Goal: Information Seeking & Learning: Learn about a topic

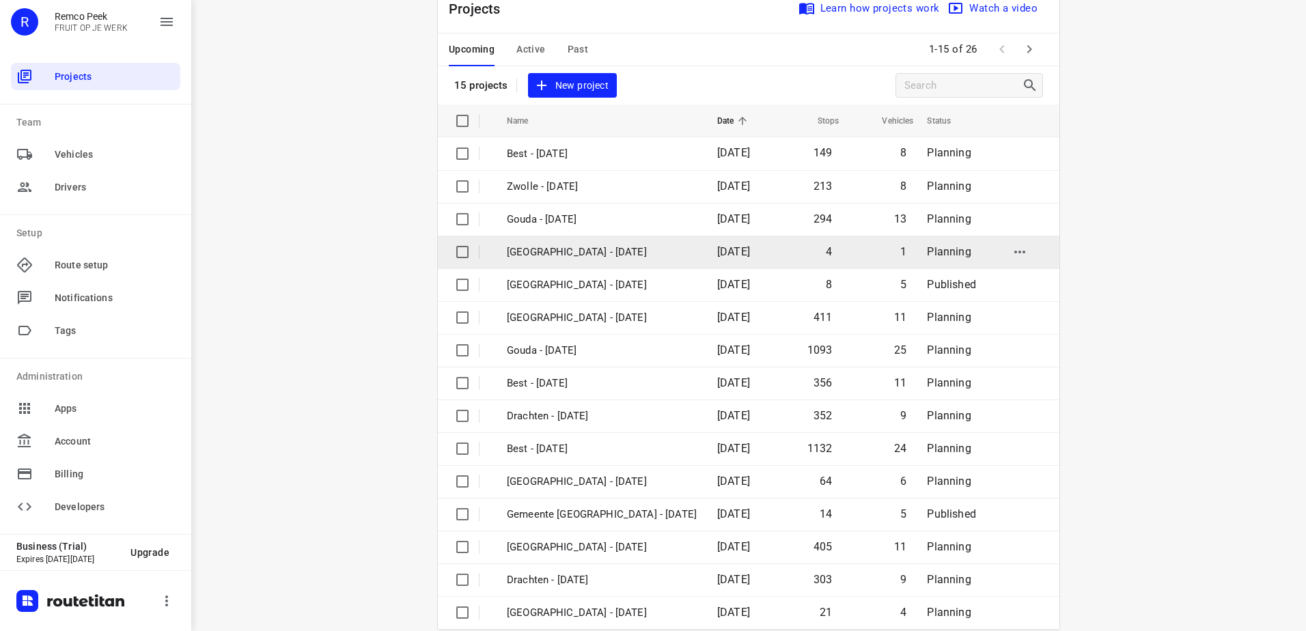
scroll to position [59, 0]
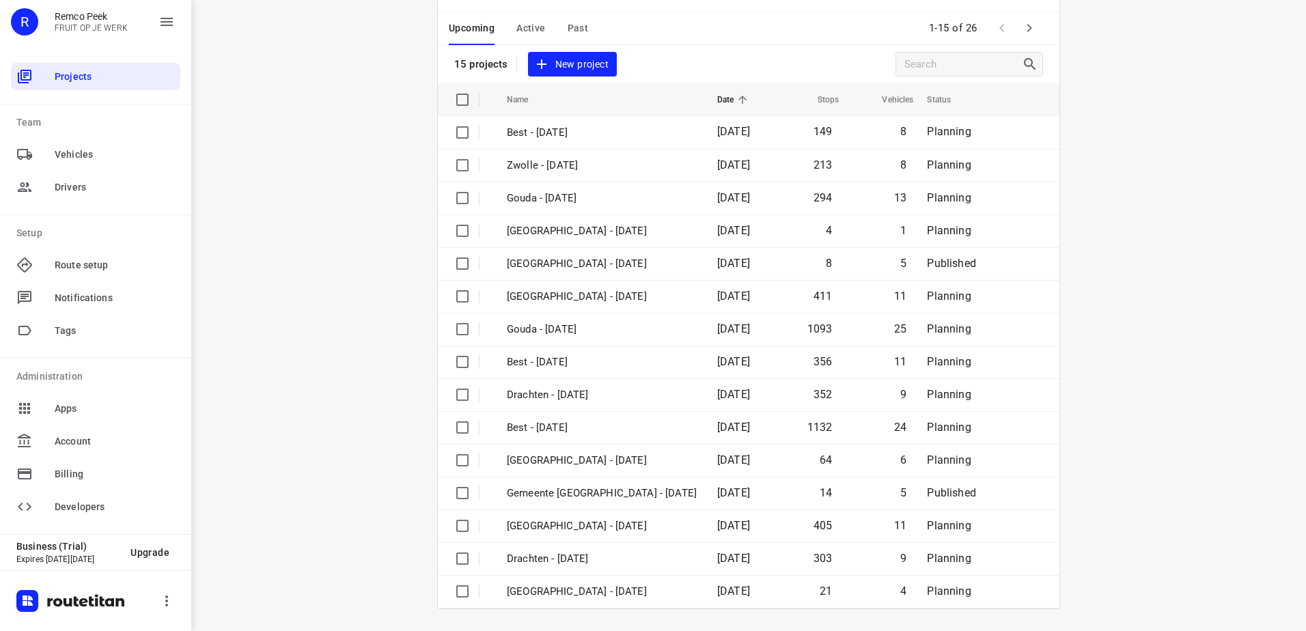
drag, startPoint x: 298, startPoint y: 253, endPoint x: 337, endPoint y: 242, distance: 39.6
click at [300, 253] on div "i © 2025 Routetitan , © Stadia Maps , © OpenMapTiles © OpenStreetMap contributo…" at bounding box center [748, 315] width 1115 height 631
click at [1027, 32] on icon "button" at bounding box center [1029, 28] width 5 height 8
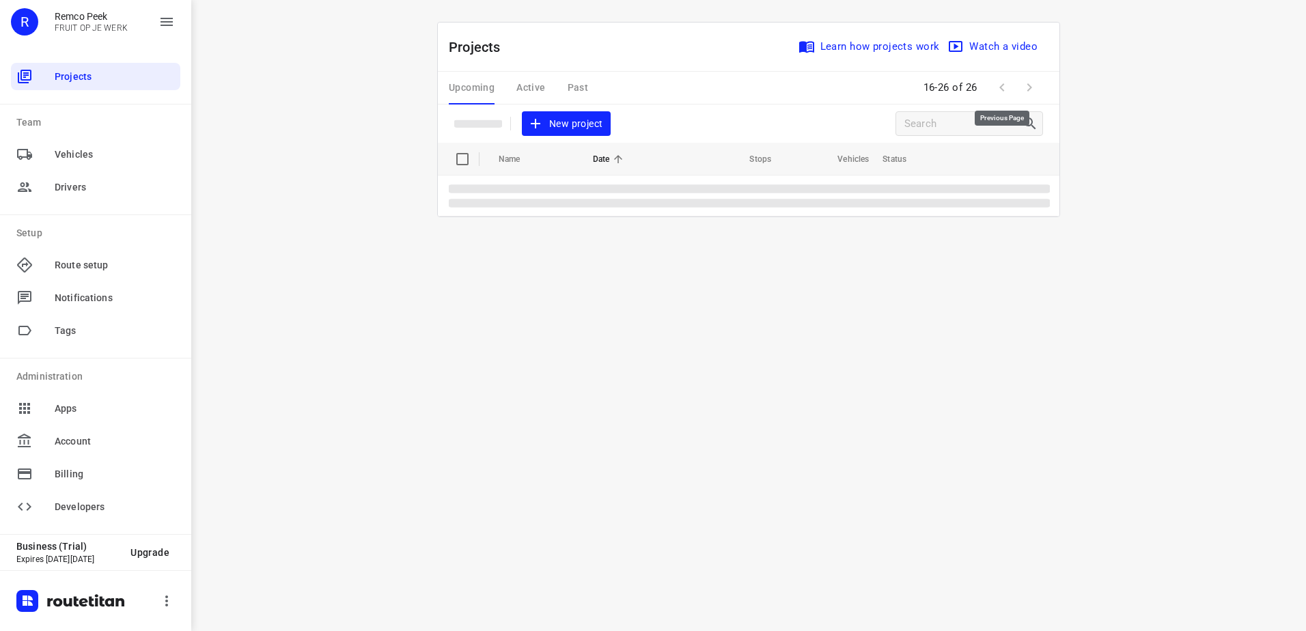
scroll to position [0, 0]
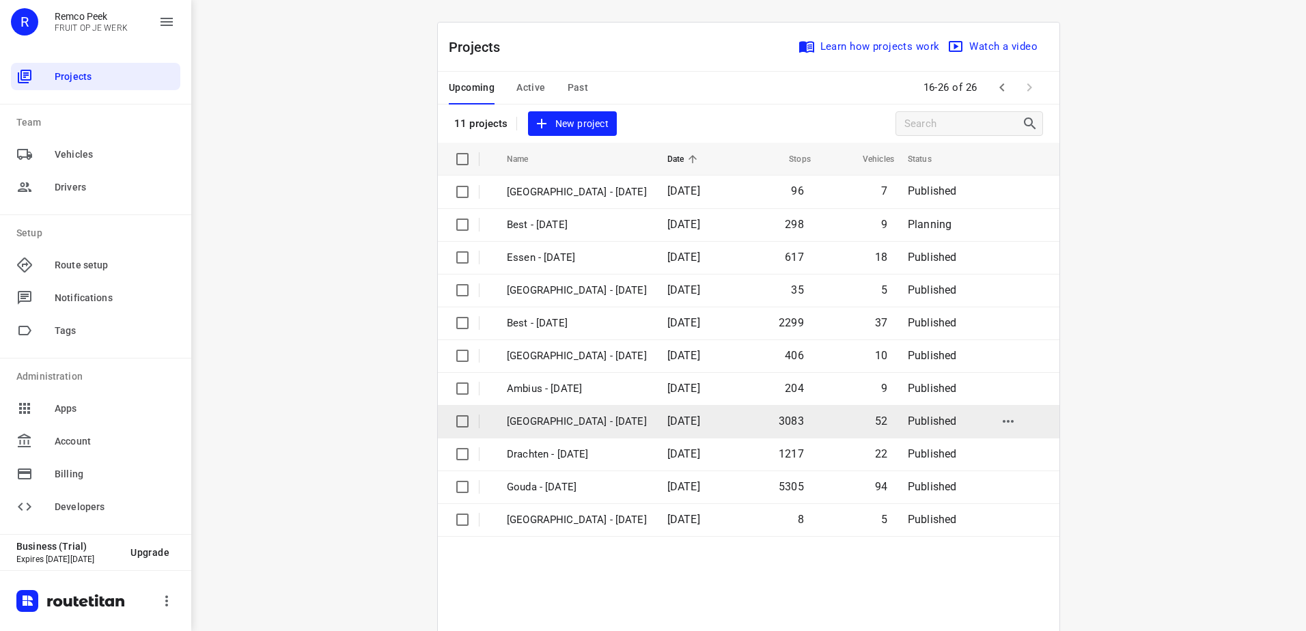
click at [548, 426] on p "[GEOGRAPHIC_DATA] - [DATE]" at bounding box center [577, 422] width 140 height 16
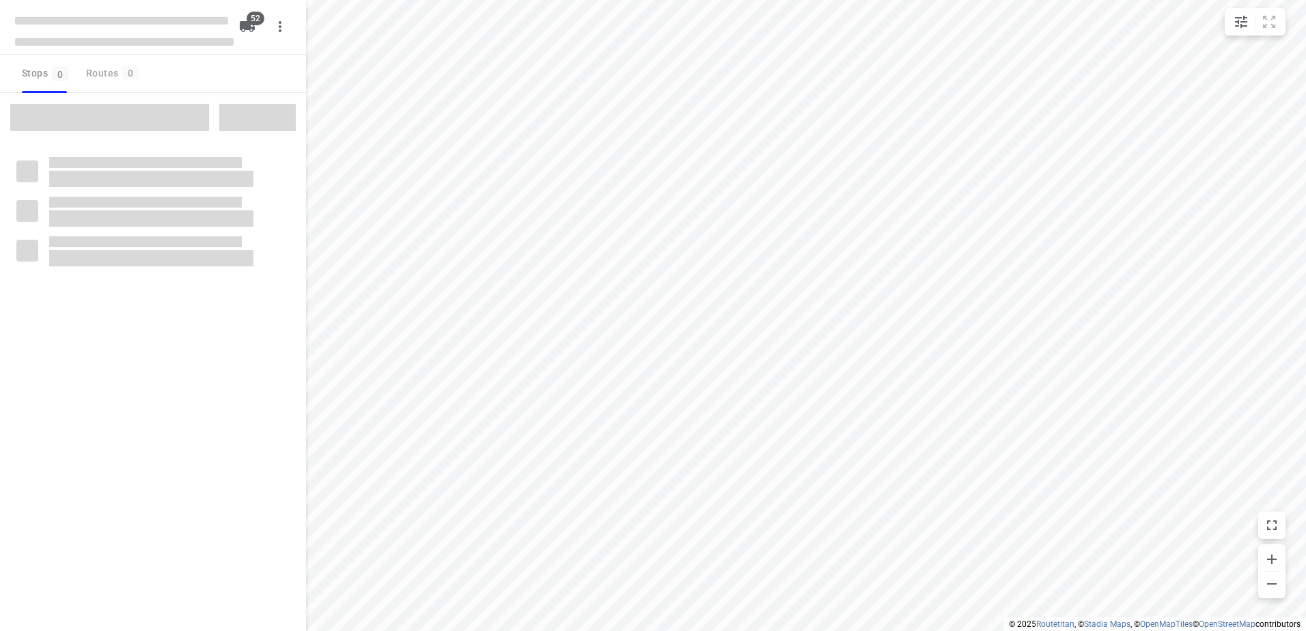
checkbox input "true"
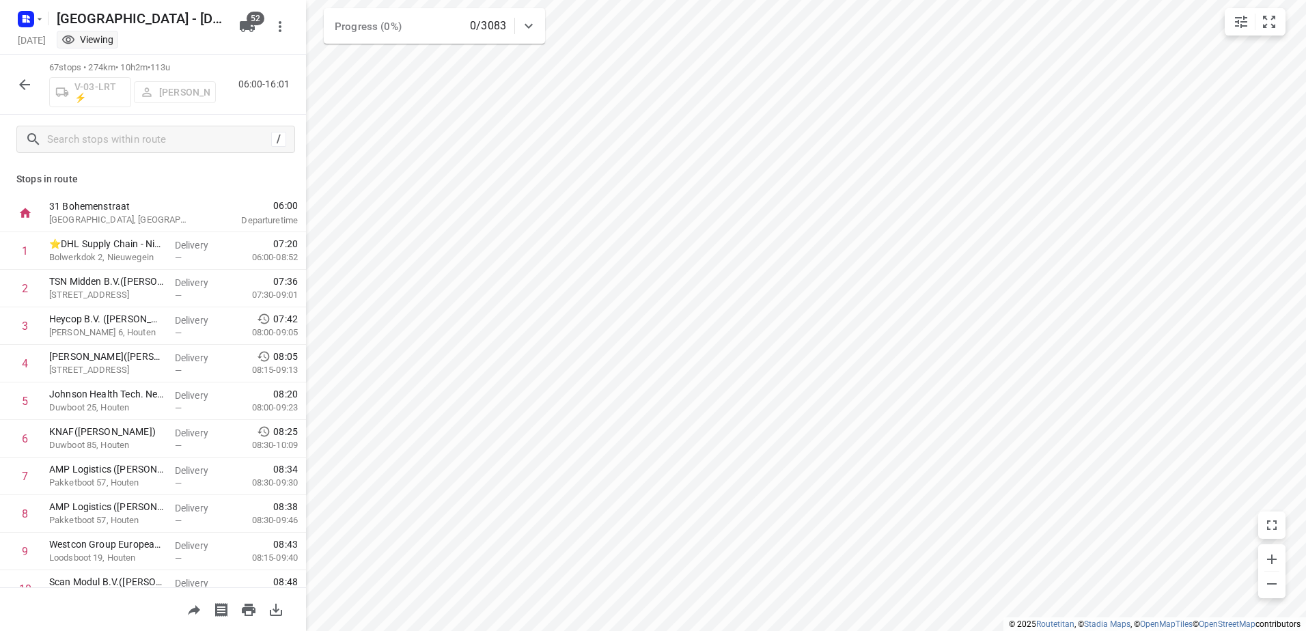
click at [20, 85] on icon "button" at bounding box center [24, 85] width 16 height 16
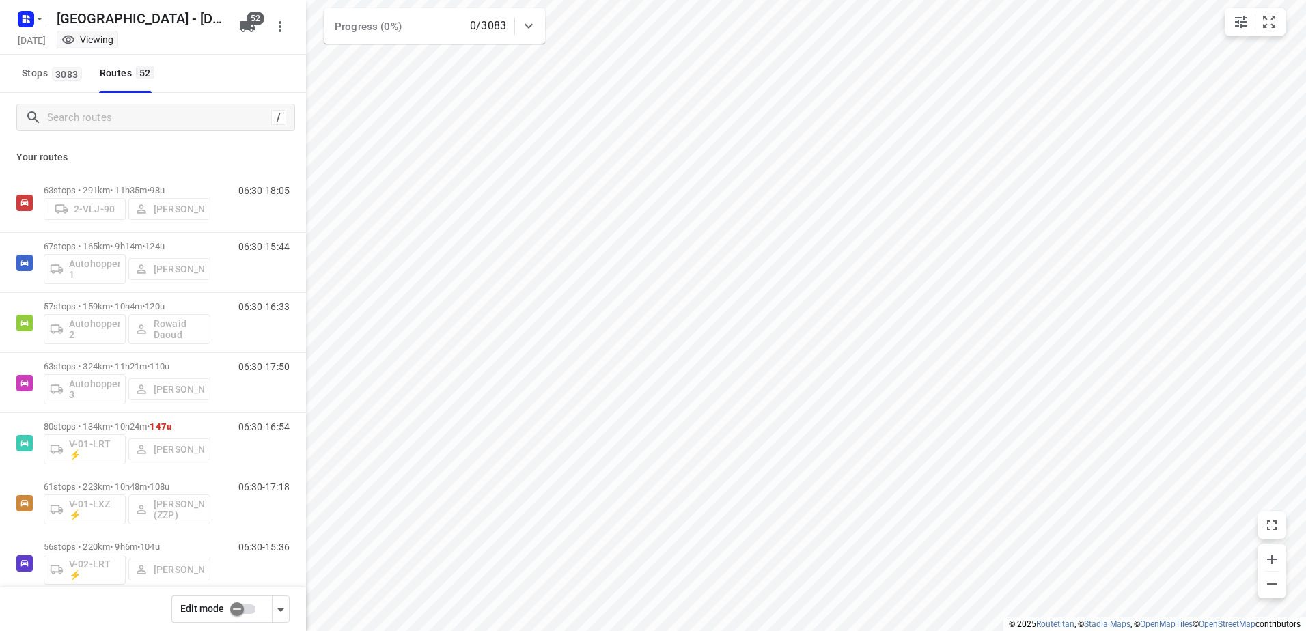
click at [237, 614] on input "checkbox" at bounding box center [237, 609] width 78 height 26
checkbox input "false"
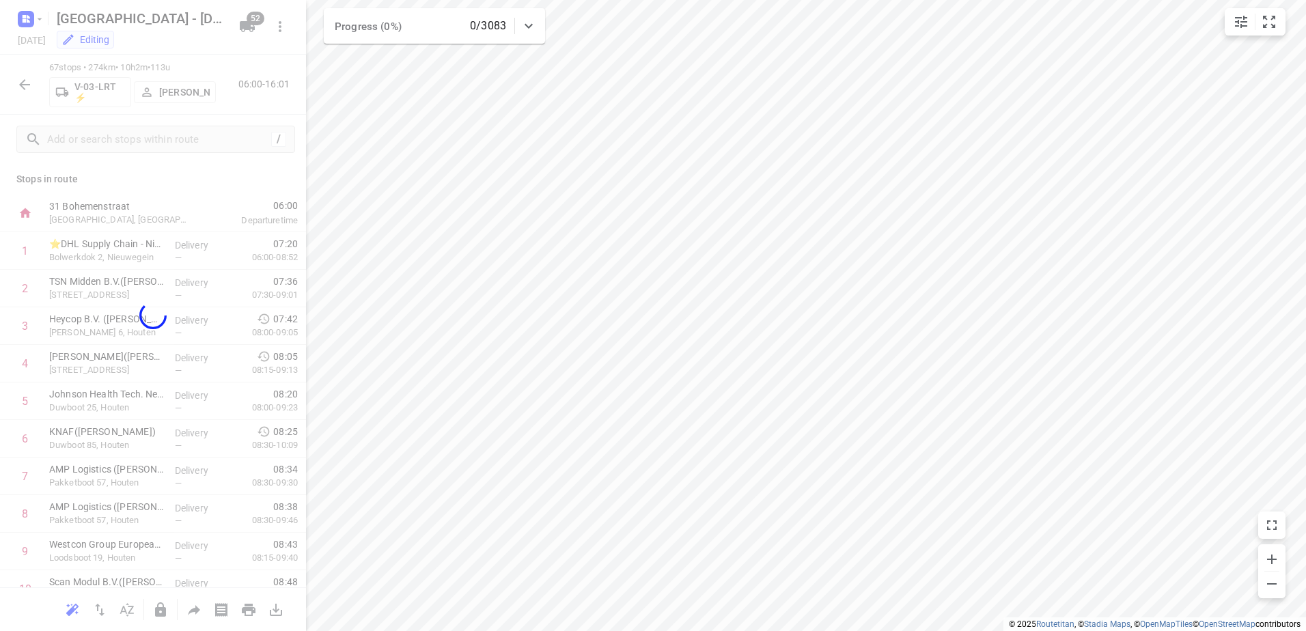
click at [180, 99] on div at bounding box center [153, 315] width 306 height 631
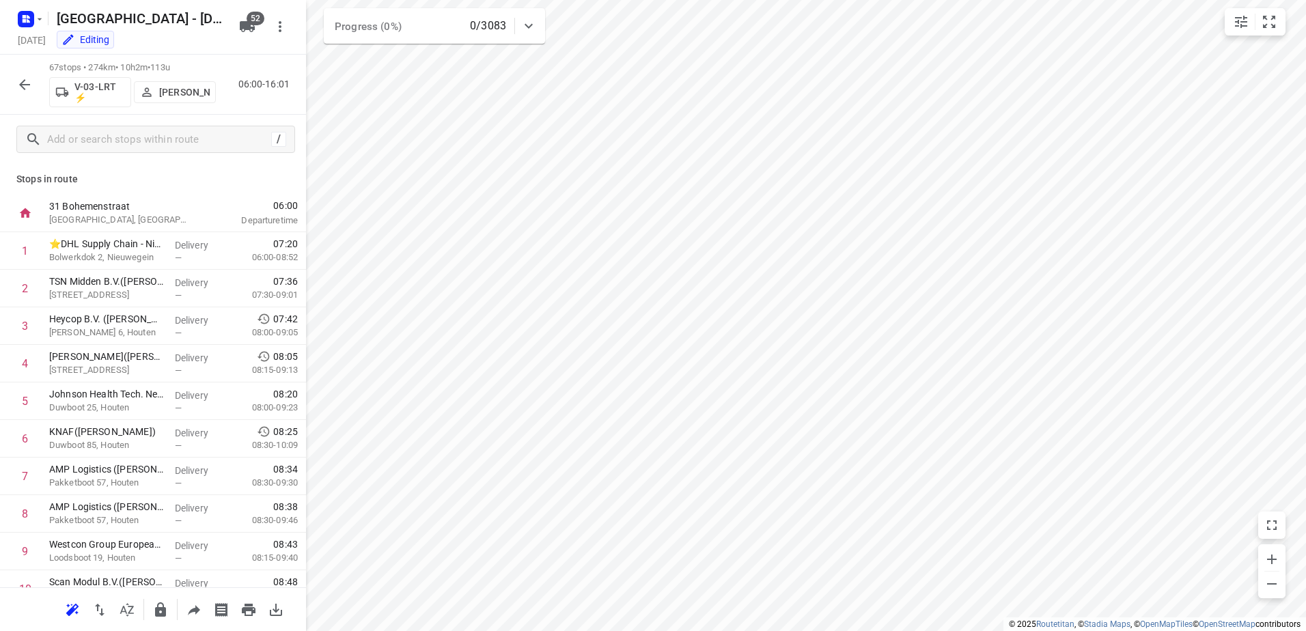
click at [182, 98] on p "Monique Sienema" at bounding box center [184, 92] width 51 height 11
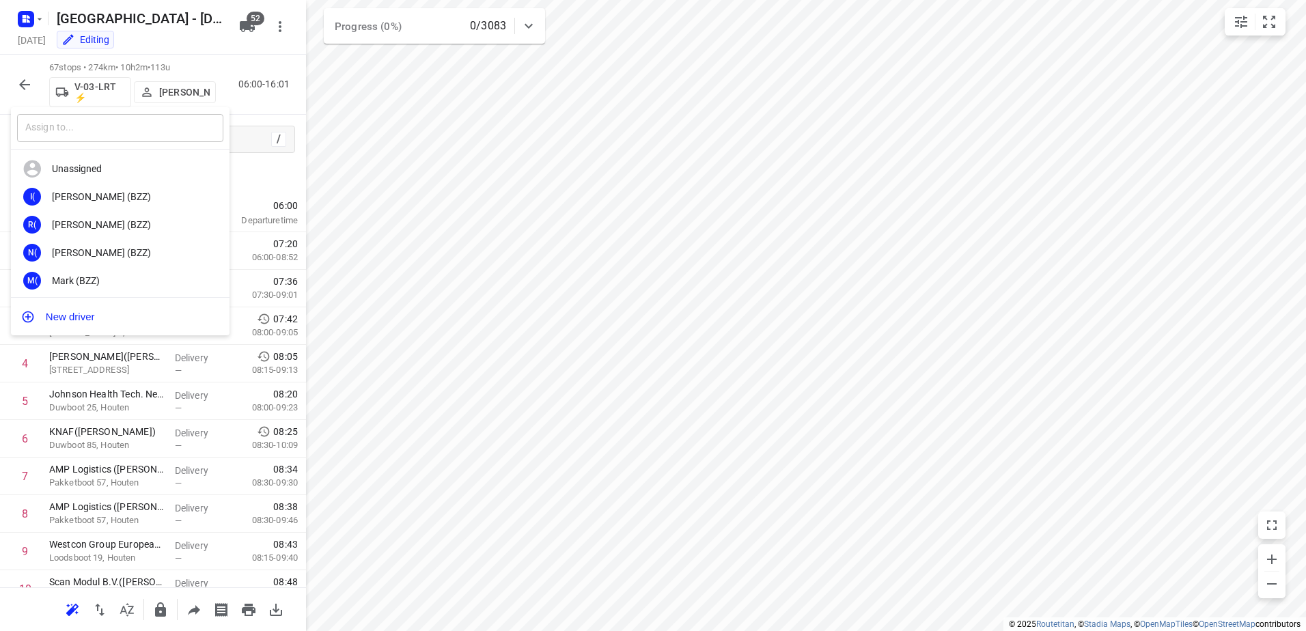
click at [198, 124] on input "text" at bounding box center [120, 128] width 206 height 28
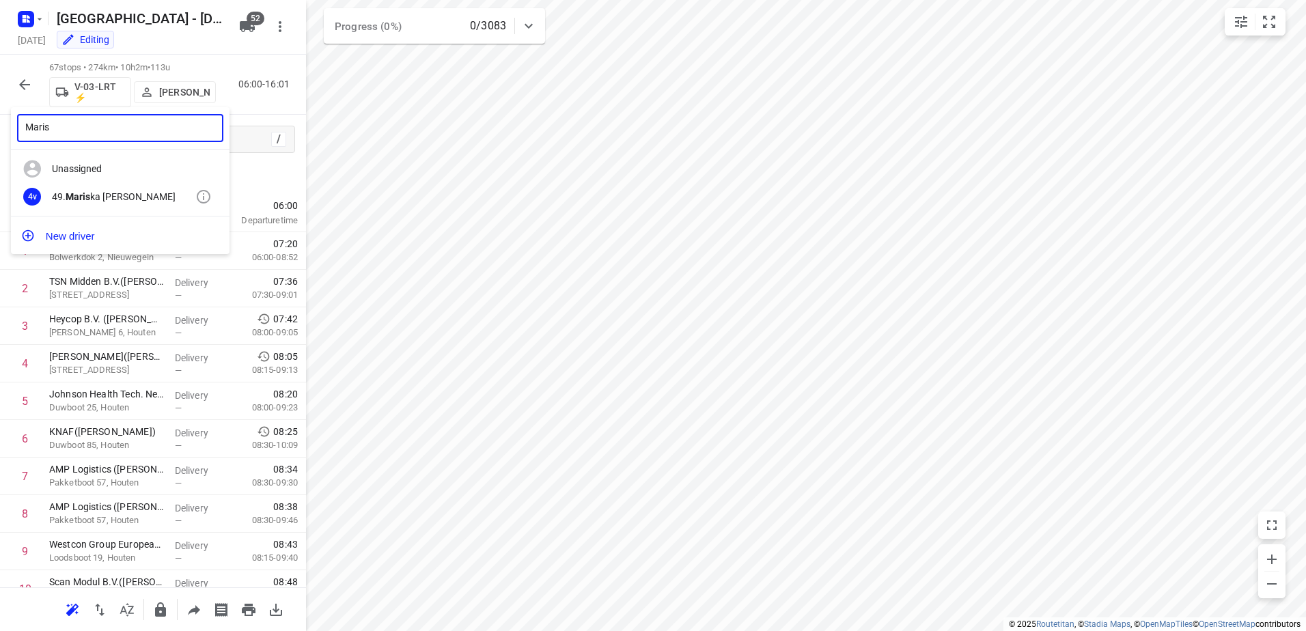
type input "Maris"
click at [130, 191] on div "49. Maris ka van der Meer" at bounding box center [123, 196] width 143 height 11
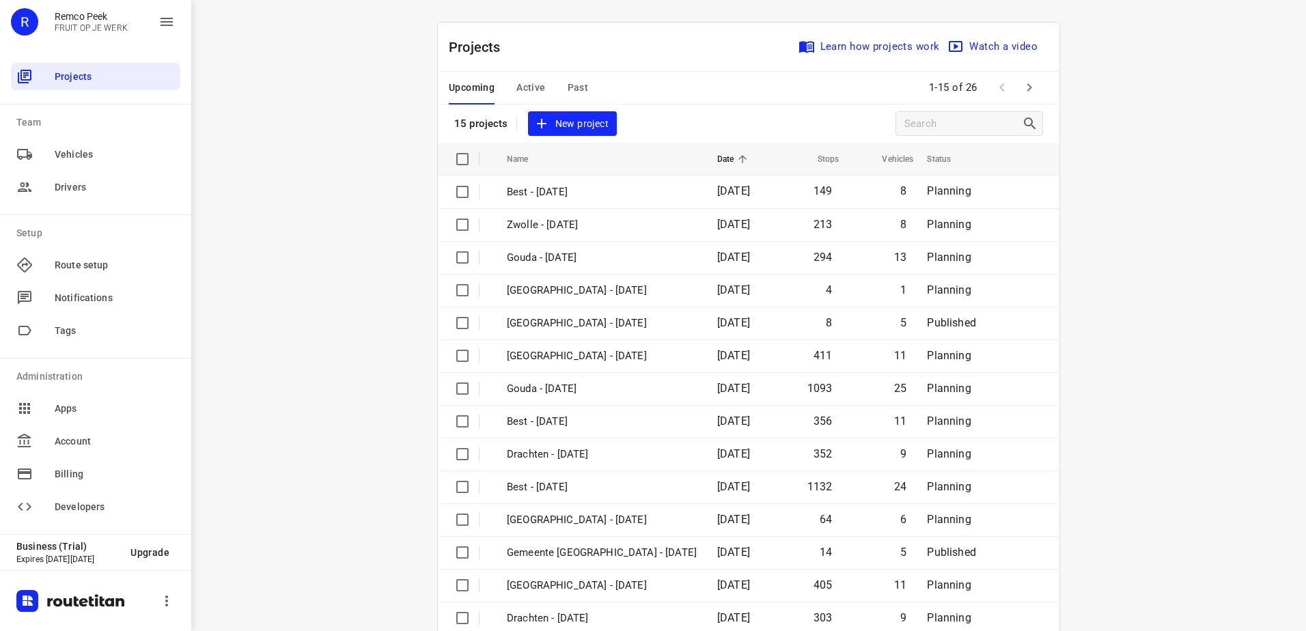
click at [556, 58] on div "Projects Learn how projects work Watch a video" at bounding box center [749, 47] width 622 height 49
click at [568, 89] on span "Past" at bounding box center [578, 87] width 21 height 17
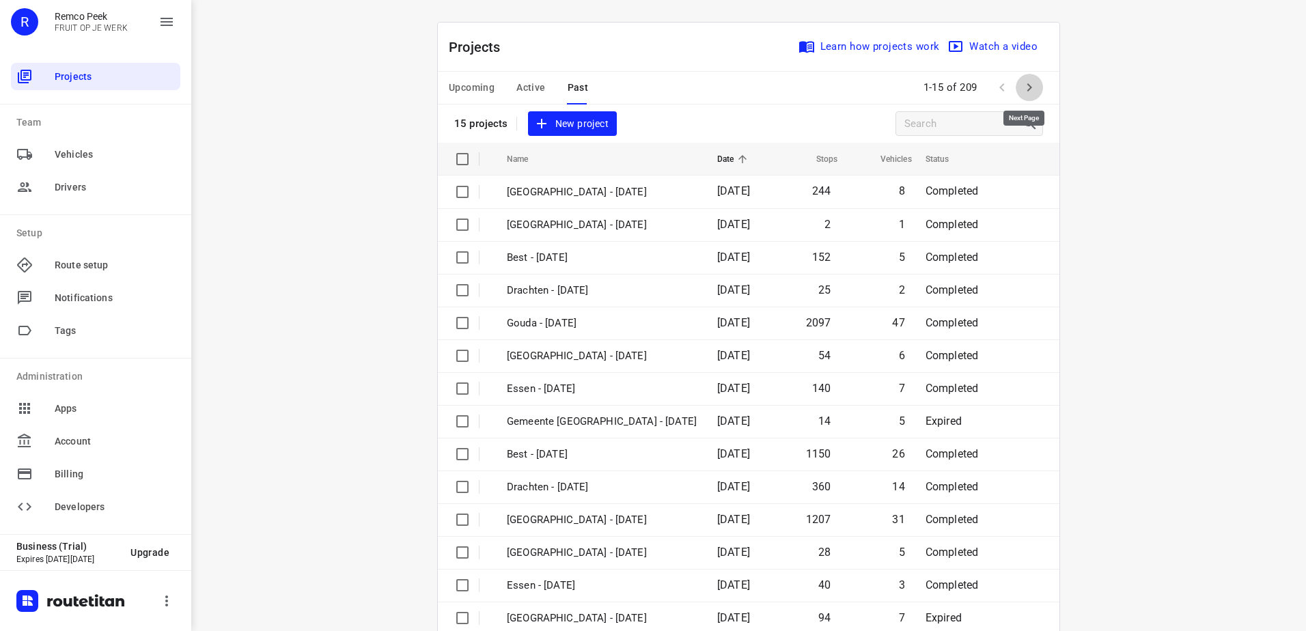
click at [1037, 83] on button "button" at bounding box center [1029, 87] width 27 height 27
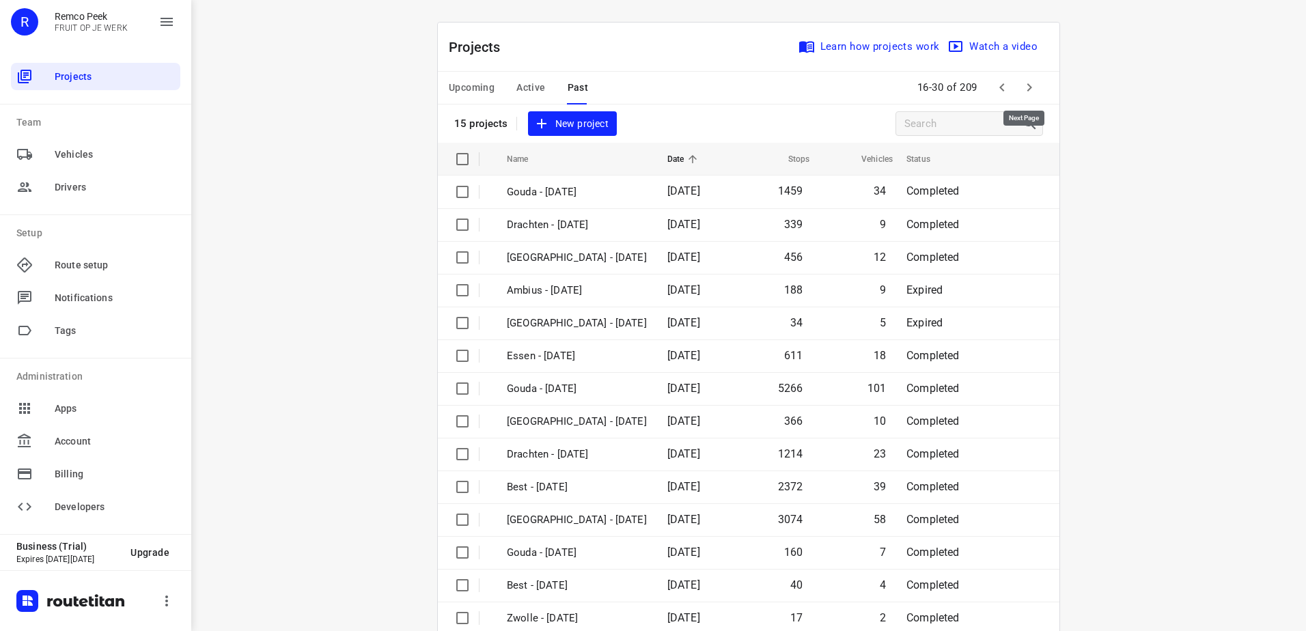
click at [1037, 89] on button "button" at bounding box center [1029, 87] width 27 height 27
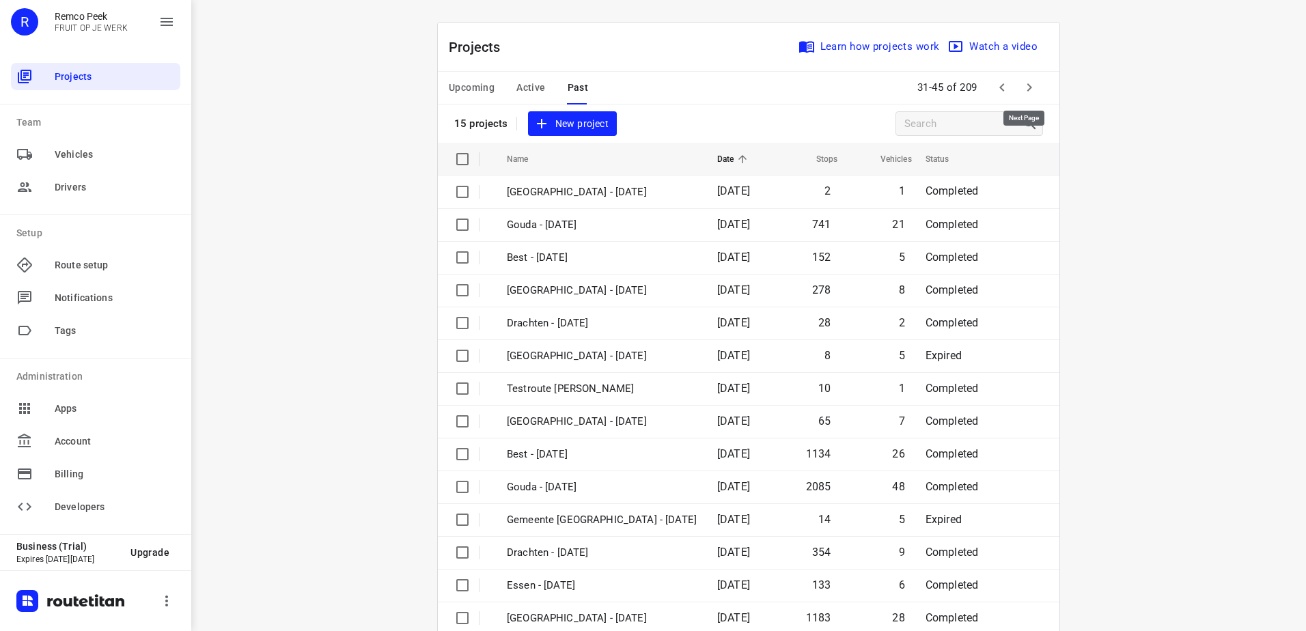
click at [1037, 89] on button "button" at bounding box center [1029, 87] width 27 height 27
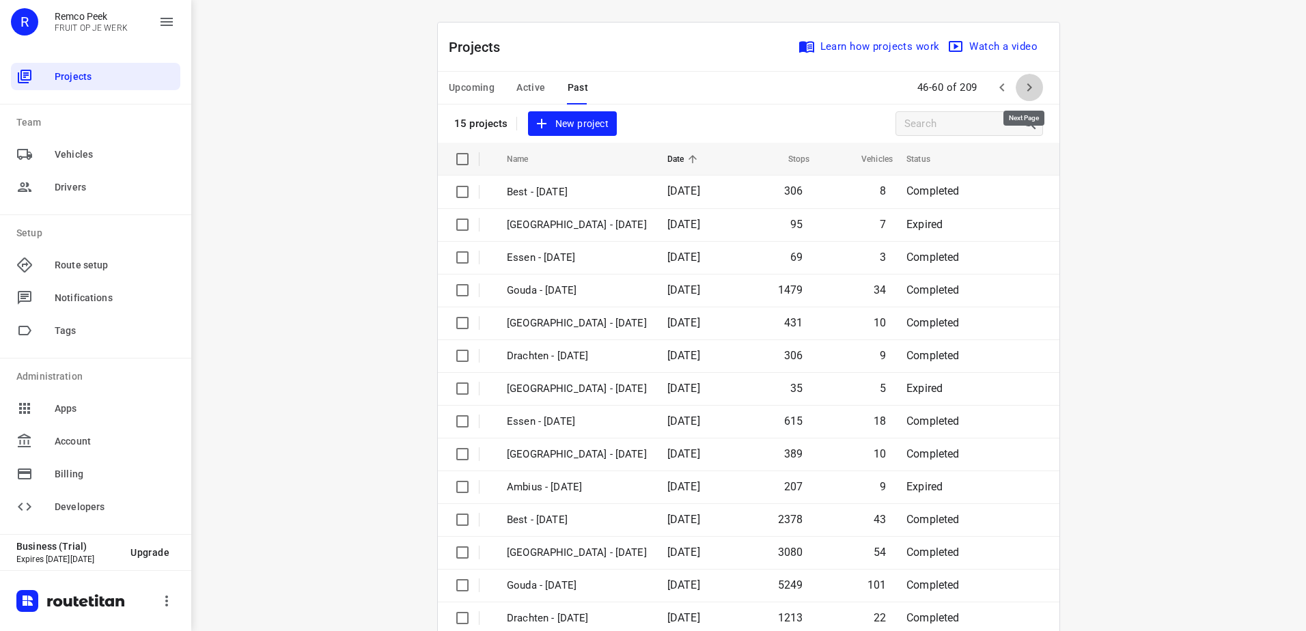
click at [1037, 89] on button "button" at bounding box center [1029, 87] width 27 height 27
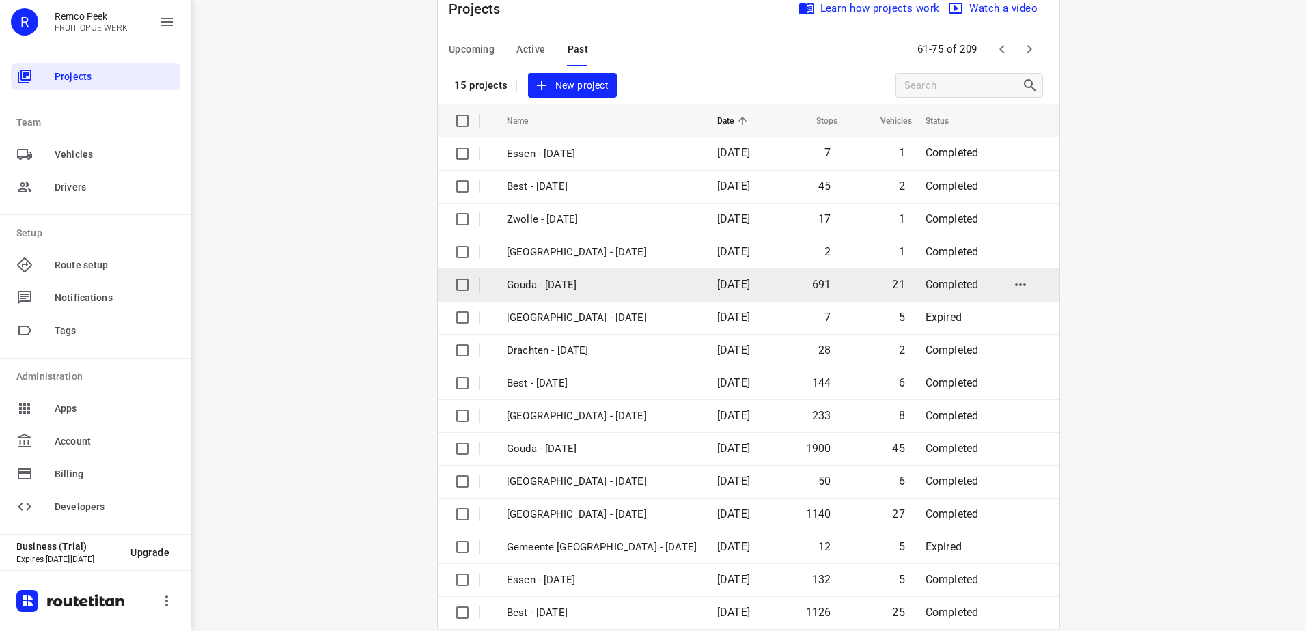
scroll to position [59, 0]
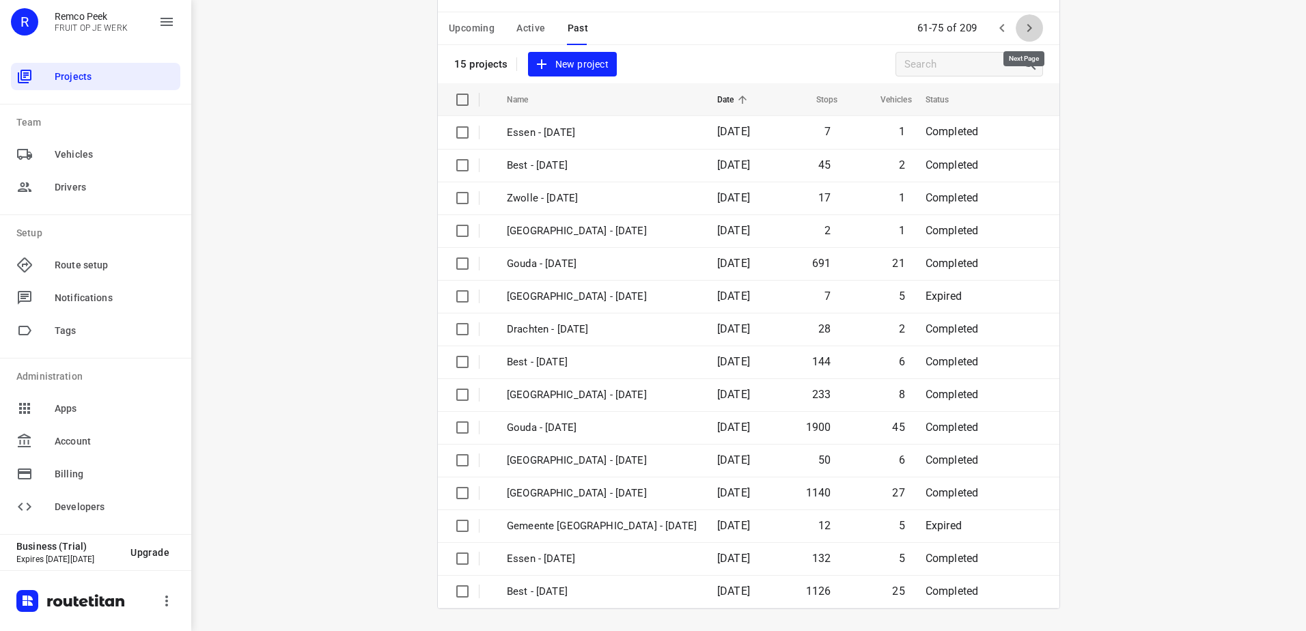
click at [1017, 18] on button "button" at bounding box center [1029, 27] width 27 height 27
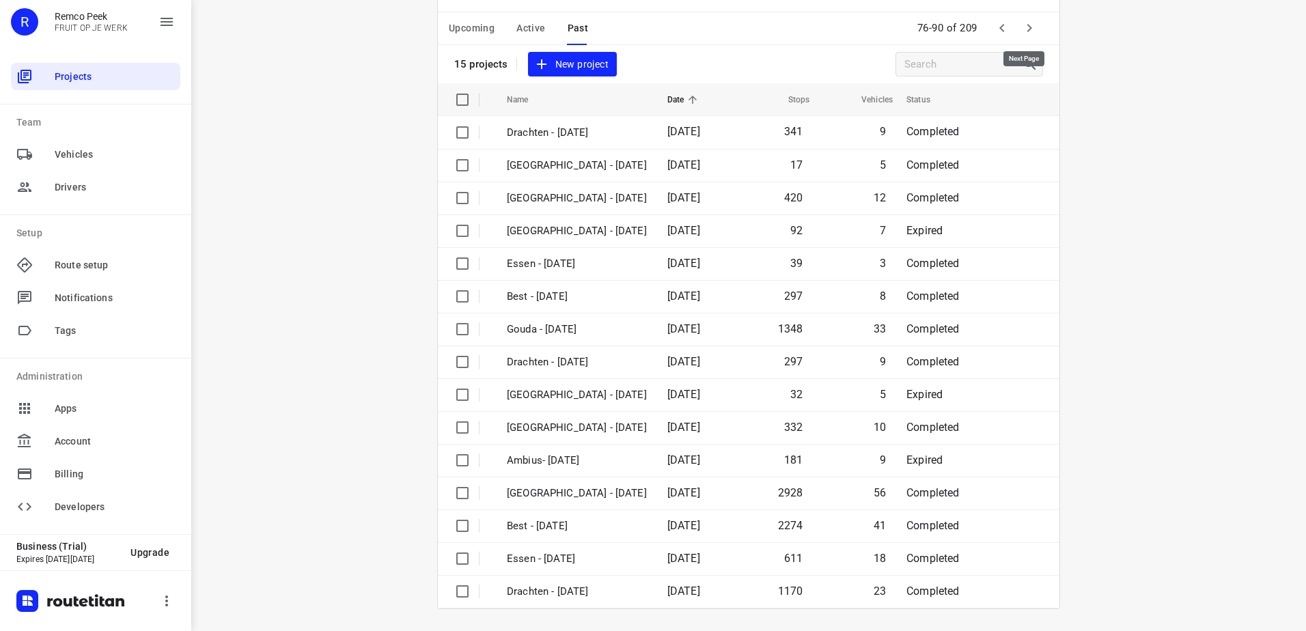
click at [1026, 20] on icon "button" at bounding box center [1029, 28] width 16 height 16
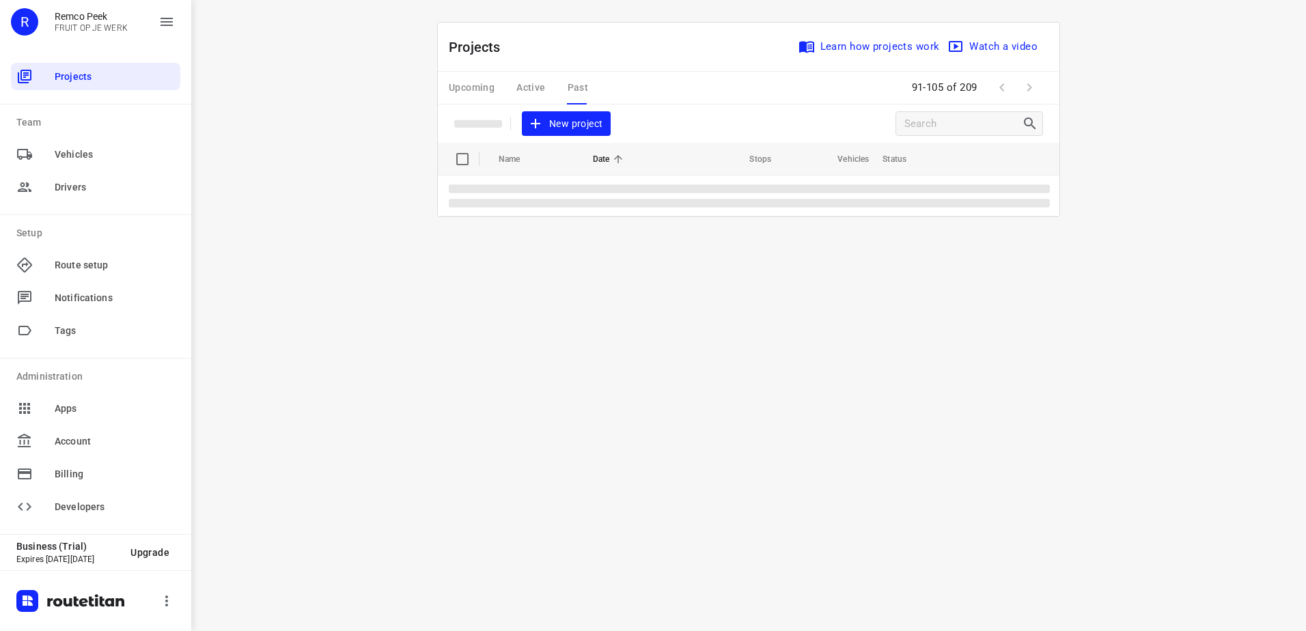
scroll to position [0, 0]
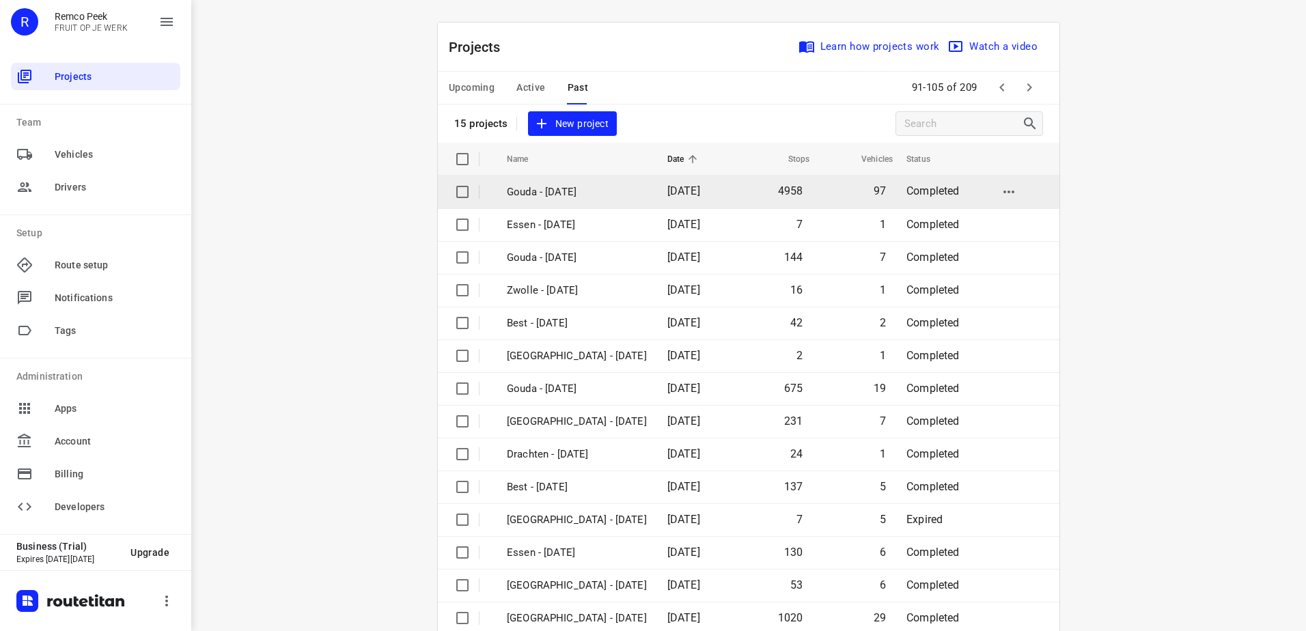
click at [612, 182] on td "Gouda - Monday" at bounding box center [574, 192] width 163 height 33
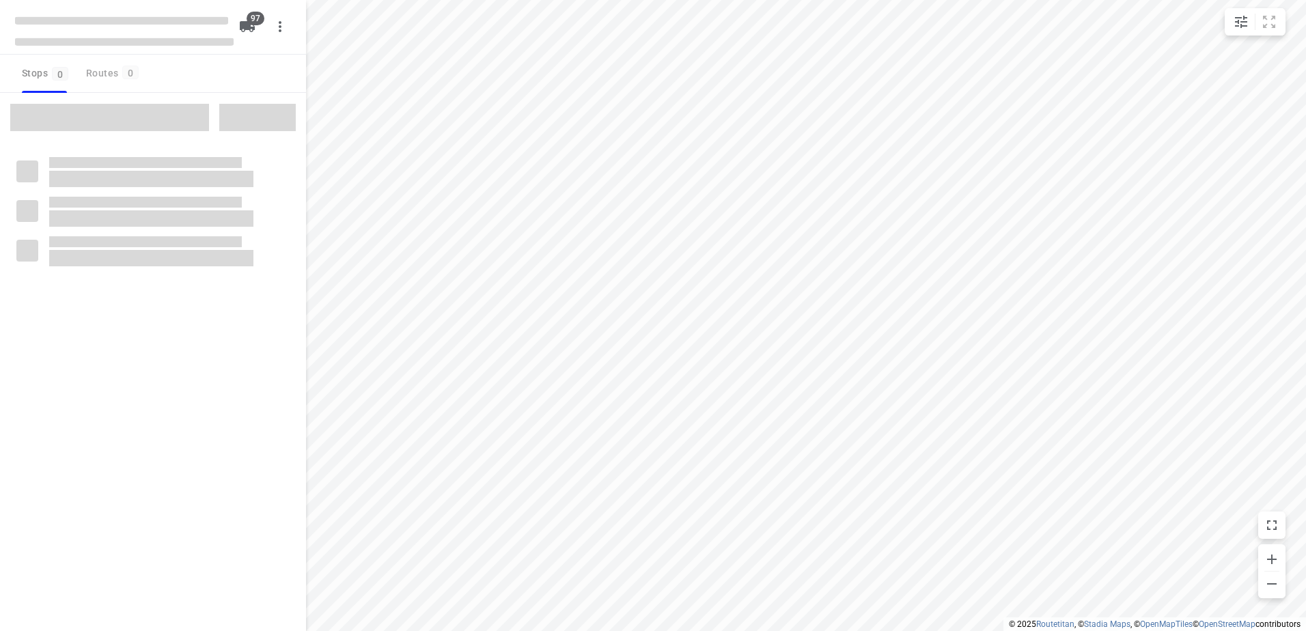
type input "distance"
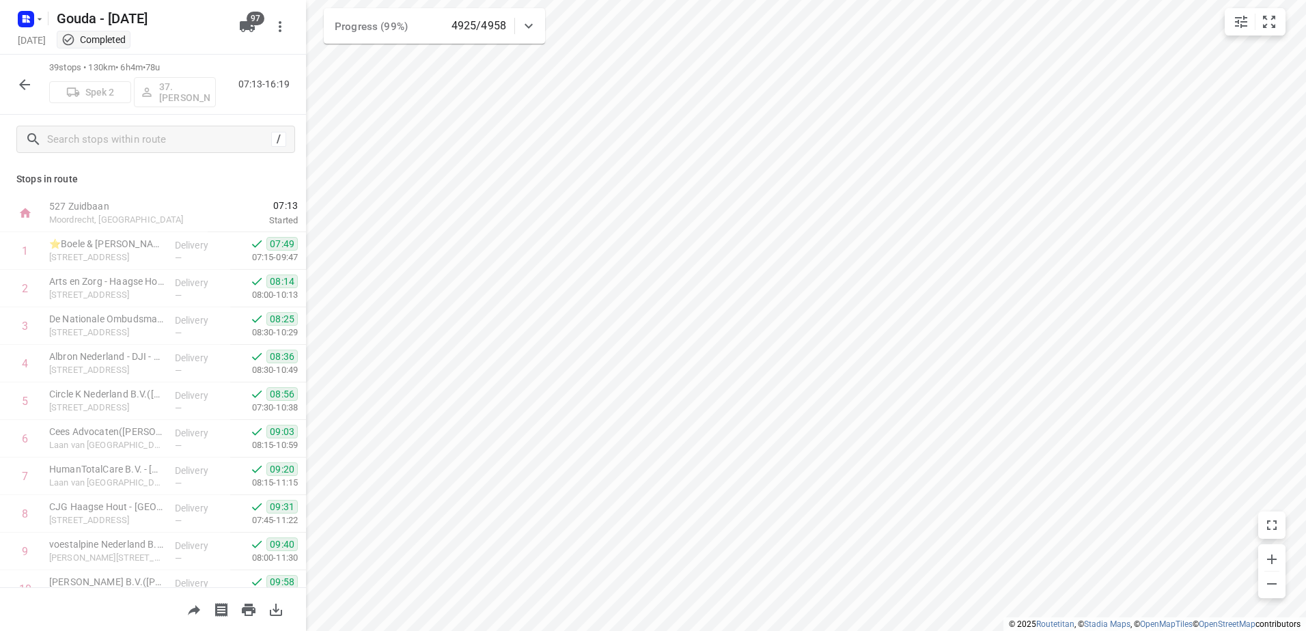
click at [27, 31] on div "Gouda - Monday Monday, Aug 25 Completed" at bounding box center [124, 27] width 219 height 48
click at [27, 23] on rect "button" at bounding box center [26, 19] width 16 height 16
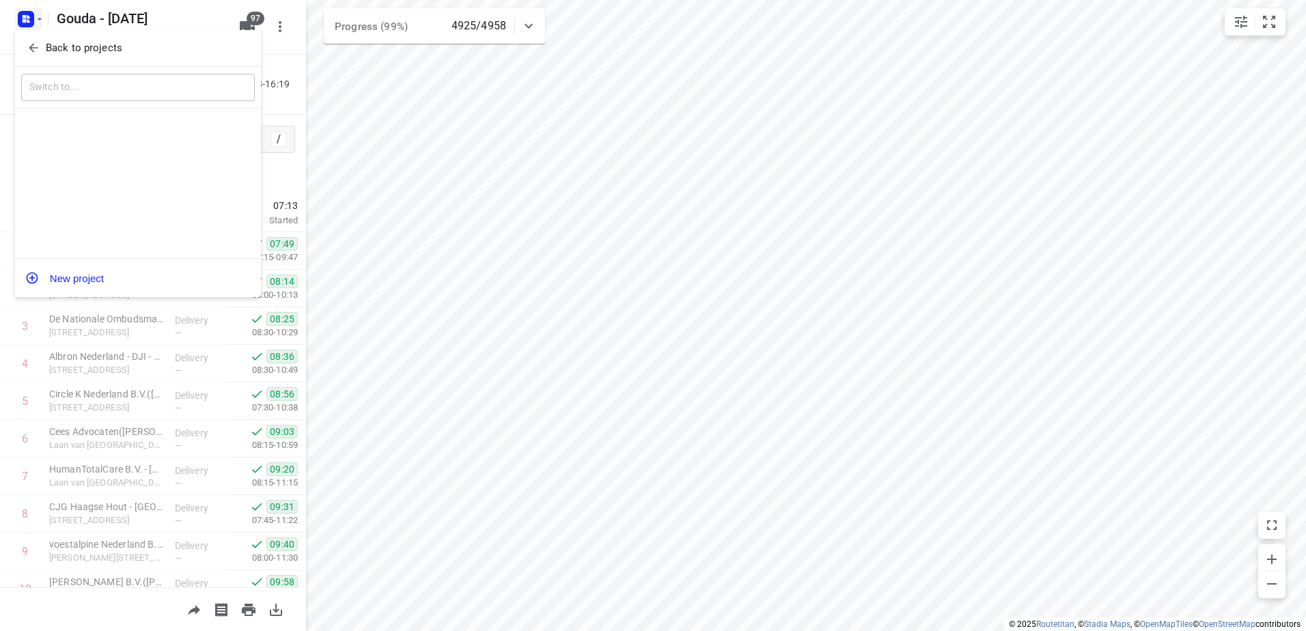
click at [44, 55] on span "Back to projects" at bounding box center [138, 48] width 223 height 16
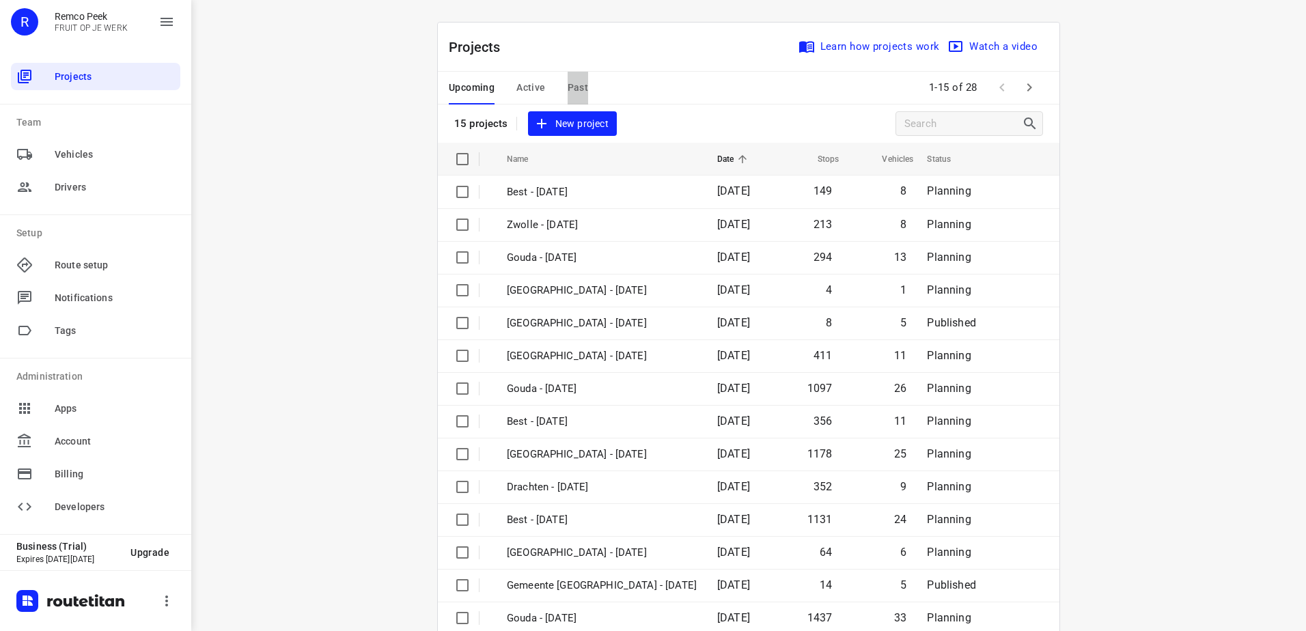
click at [574, 88] on span "Past" at bounding box center [578, 87] width 21 height 17
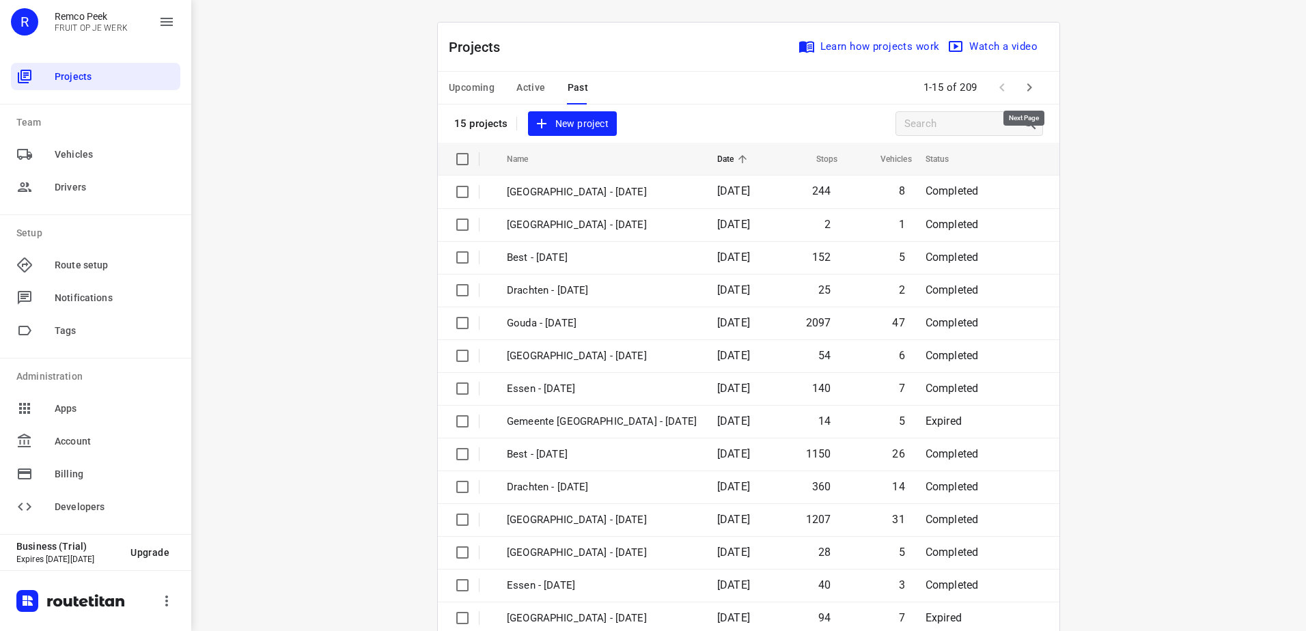
click at [1021, 85] on icon "button" at bounding box center [1029, 87] width 16 height 16
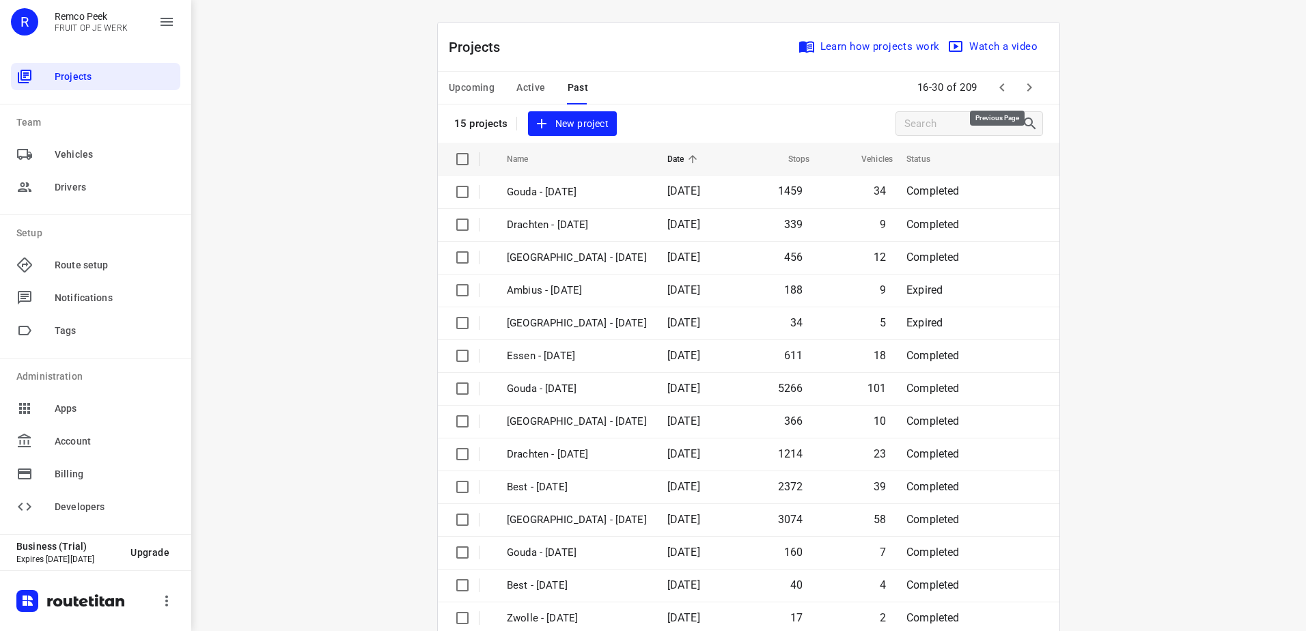
click at [1010, 76] on span at bounding box center [1001, 87] width 27 height 27
click at [1022, 88] on icon "button" at bounding box center [1029, 87] width 16 height 16
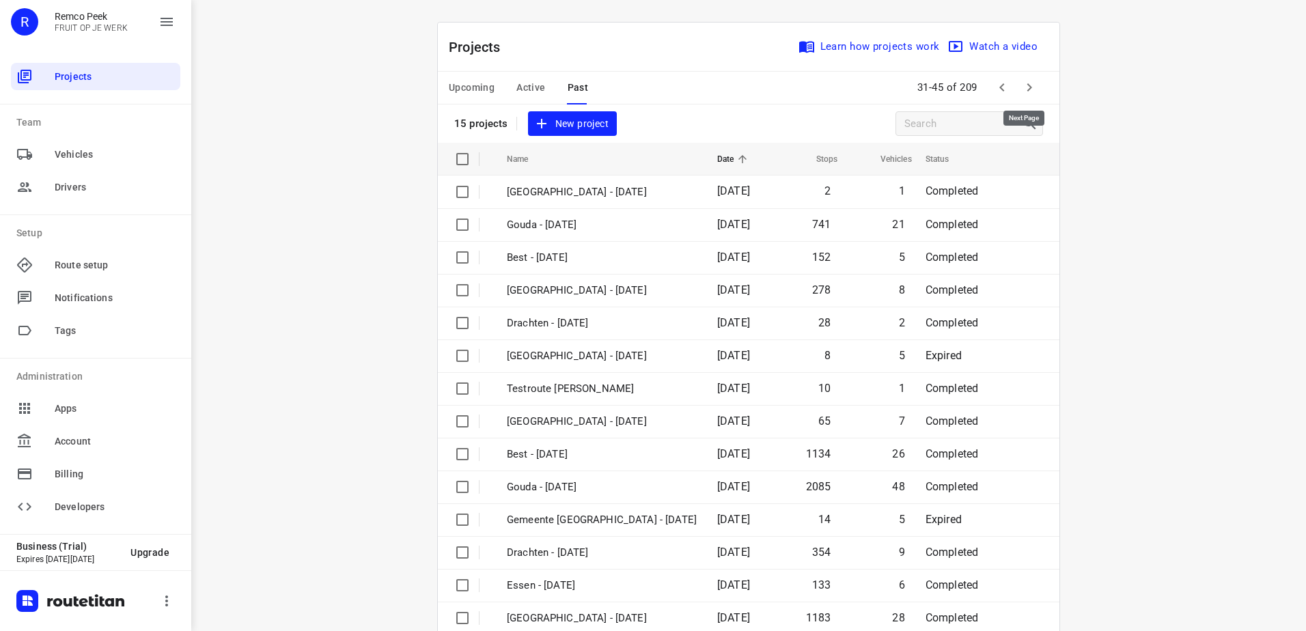
click at [1023, 88] on icon "button" at bounding box center [1029, 87] width 16 height 16
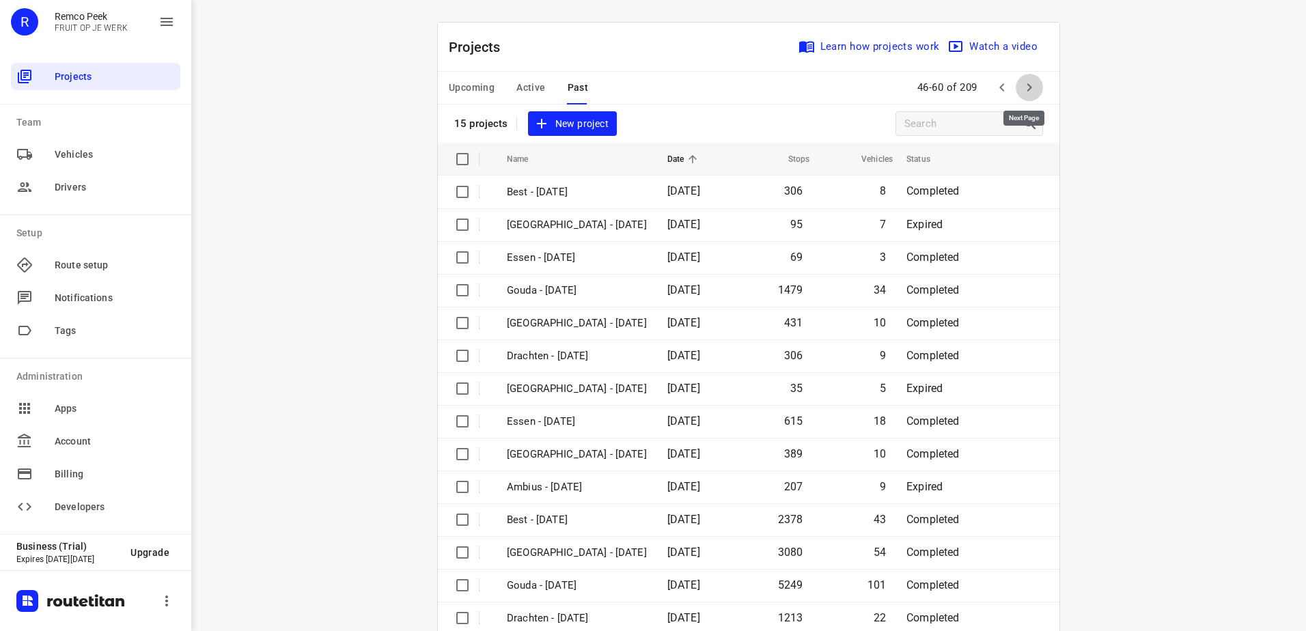
click at [1024, 88] on icon "button" at bounding box center [1029, 87] width 16 height 16
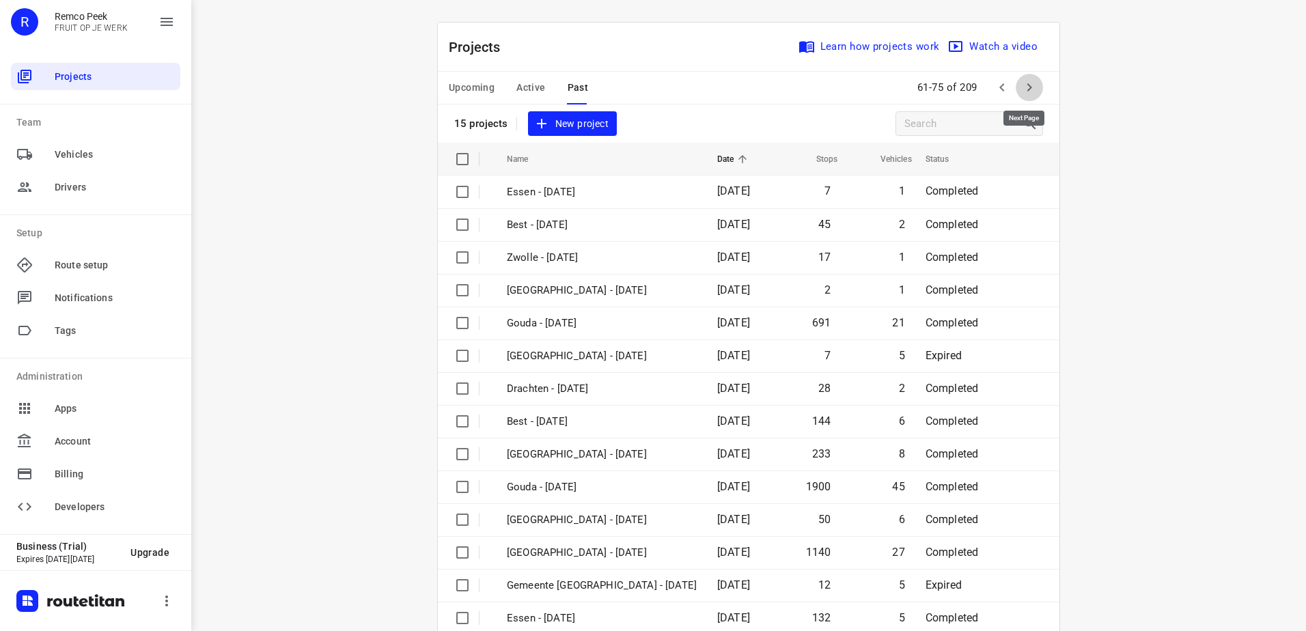
click at [1024, 88] on icon "button" at bounding box center [1029, 87] width 16 height 16
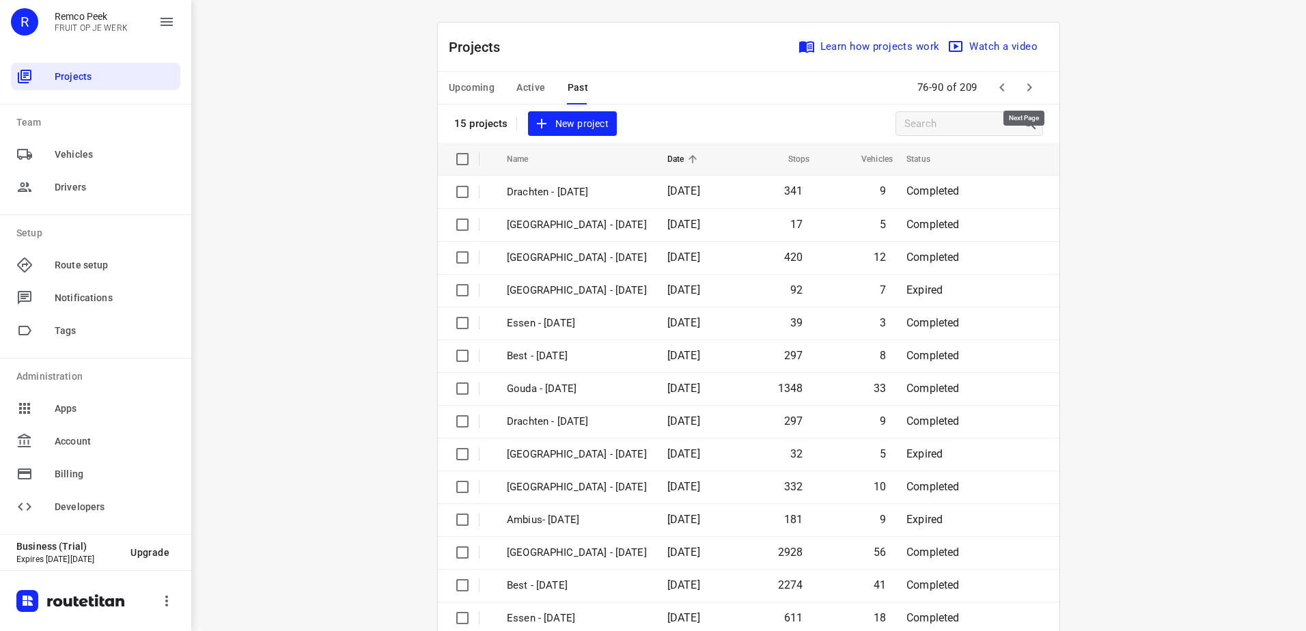
click at [1024, 88] on icon "button" at bounding box center [1029, 87] width 16 height 16
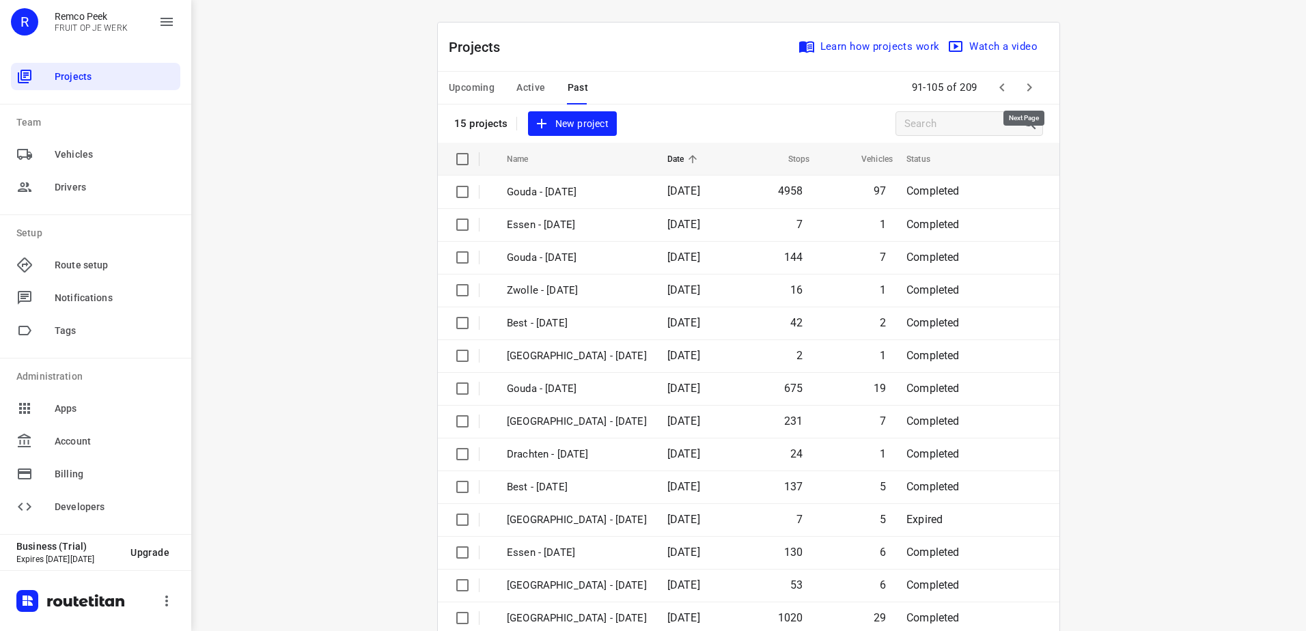
click at [1024, 88] on icon "button" at bounding box center [1029, 87] width 16 height 16
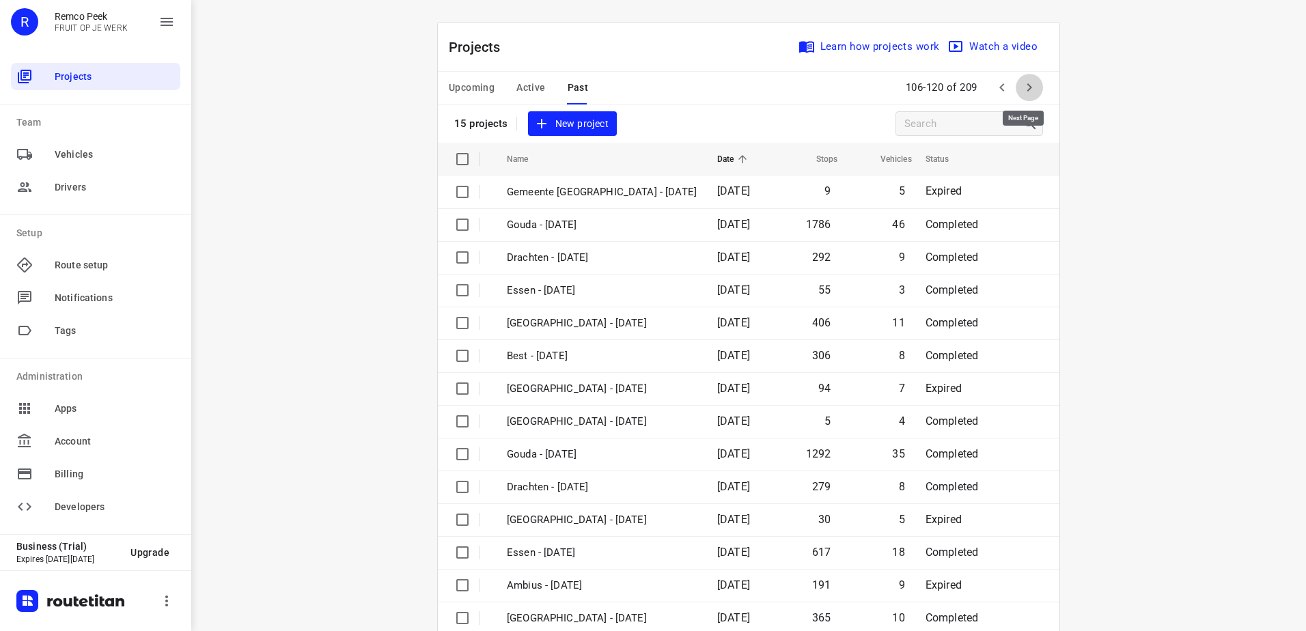
click at [1024, 88] on icon "button" at bounding box center [1029, 87] width 16 height 16
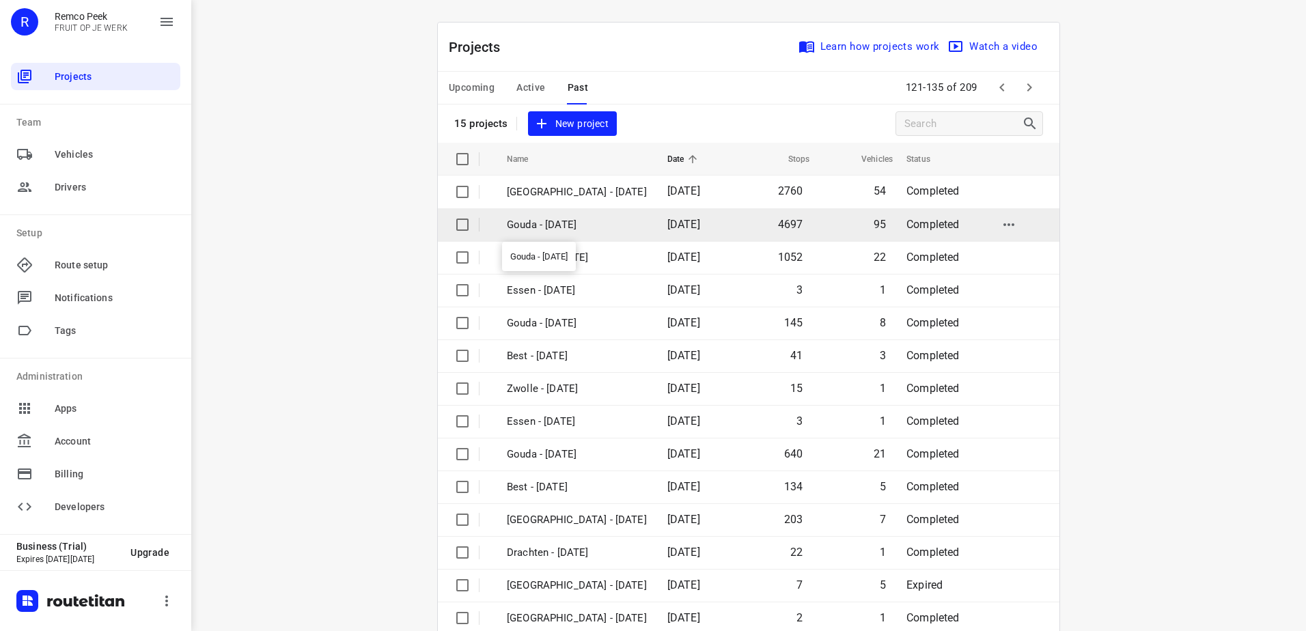
click at [598, 227] on p "Gouda - Monday" at bounding box center [577, 225] width 140 height 16
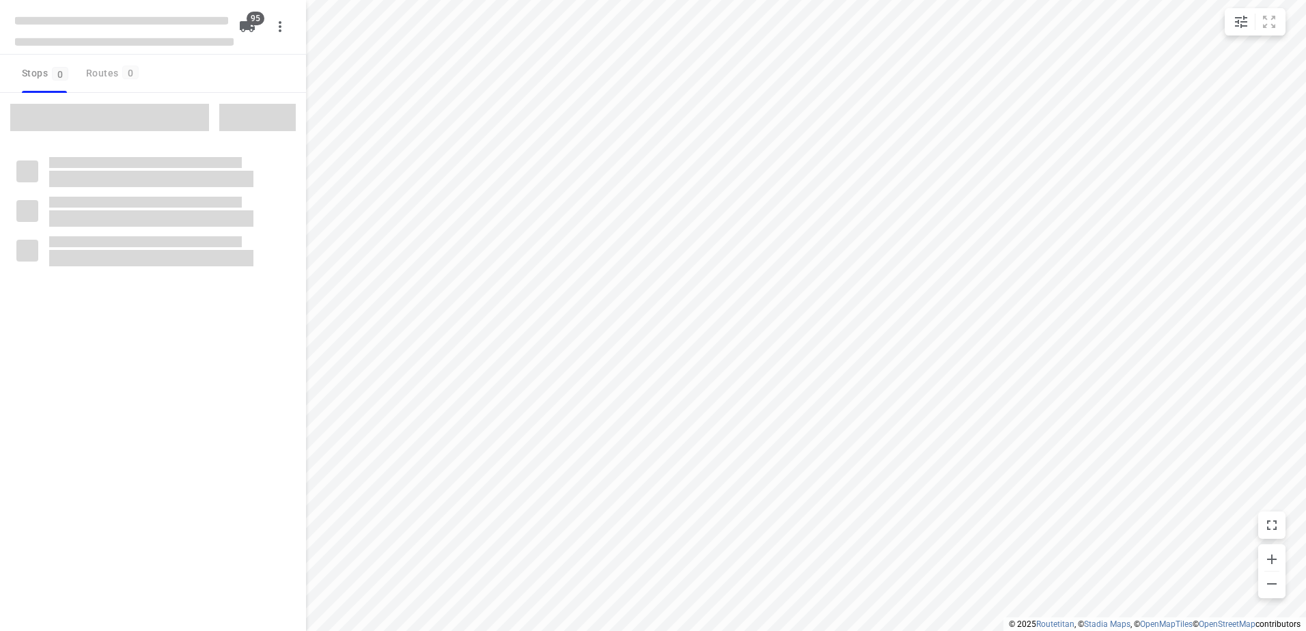
type input "distance"
checkbox input "true"
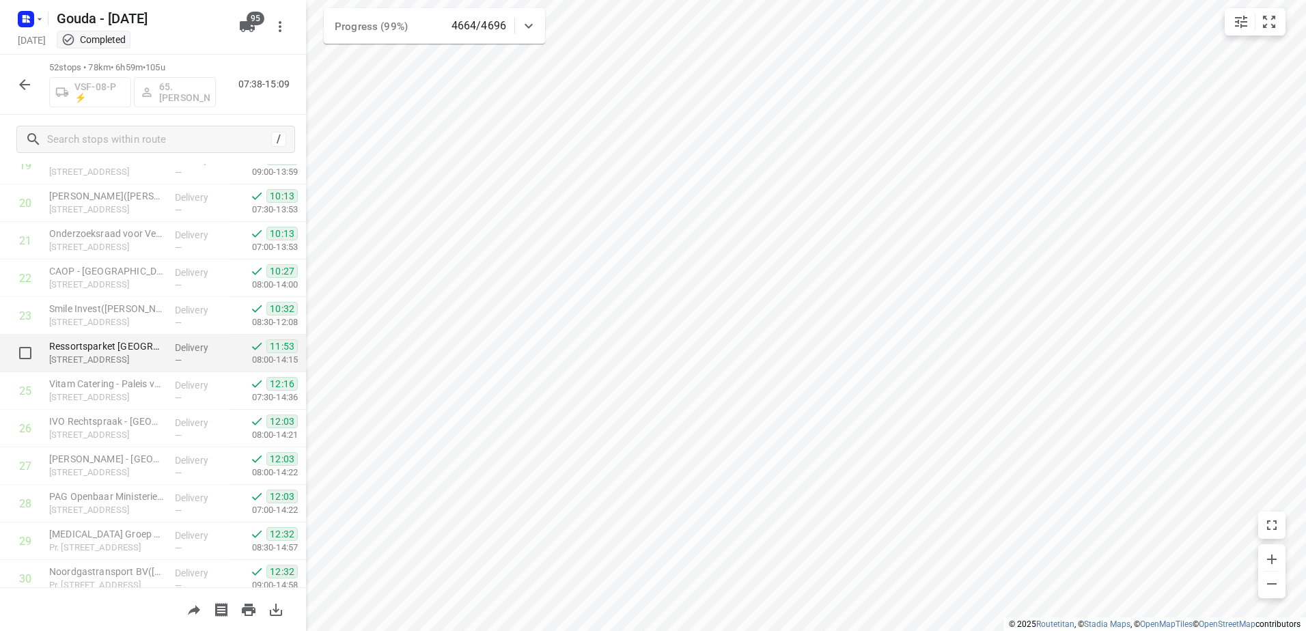
scroll to position [732, 0]
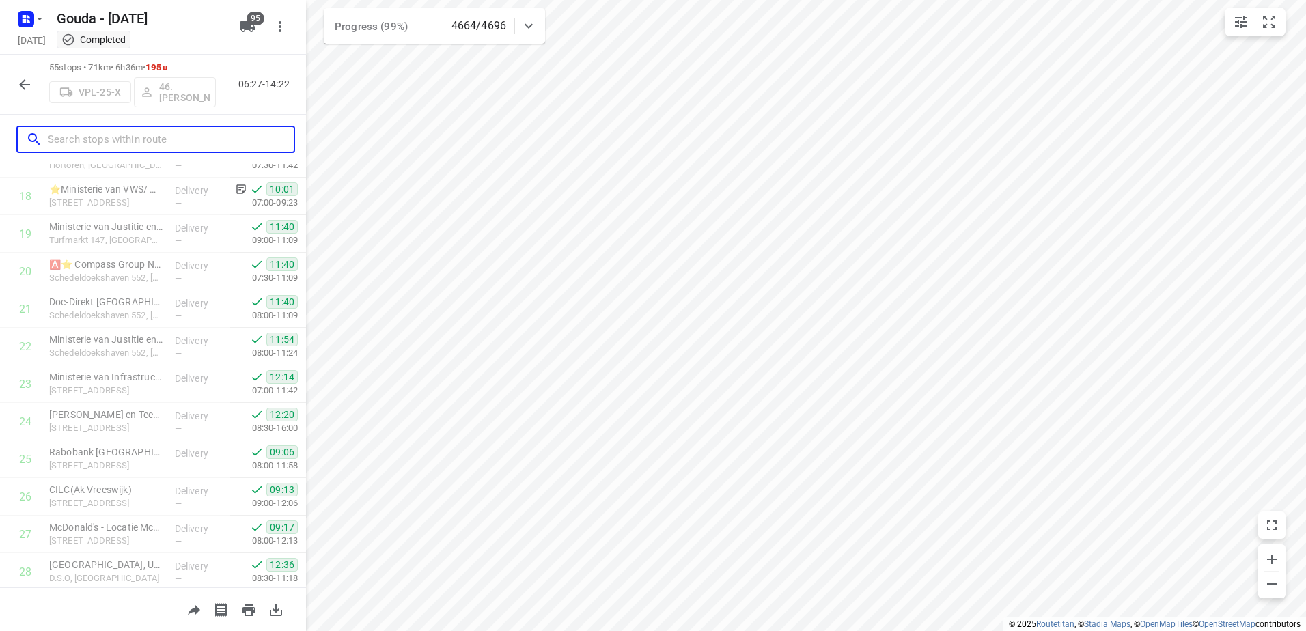
click at [154, 138] on input "text" at bounding box center [171, 139] width 246 height 21
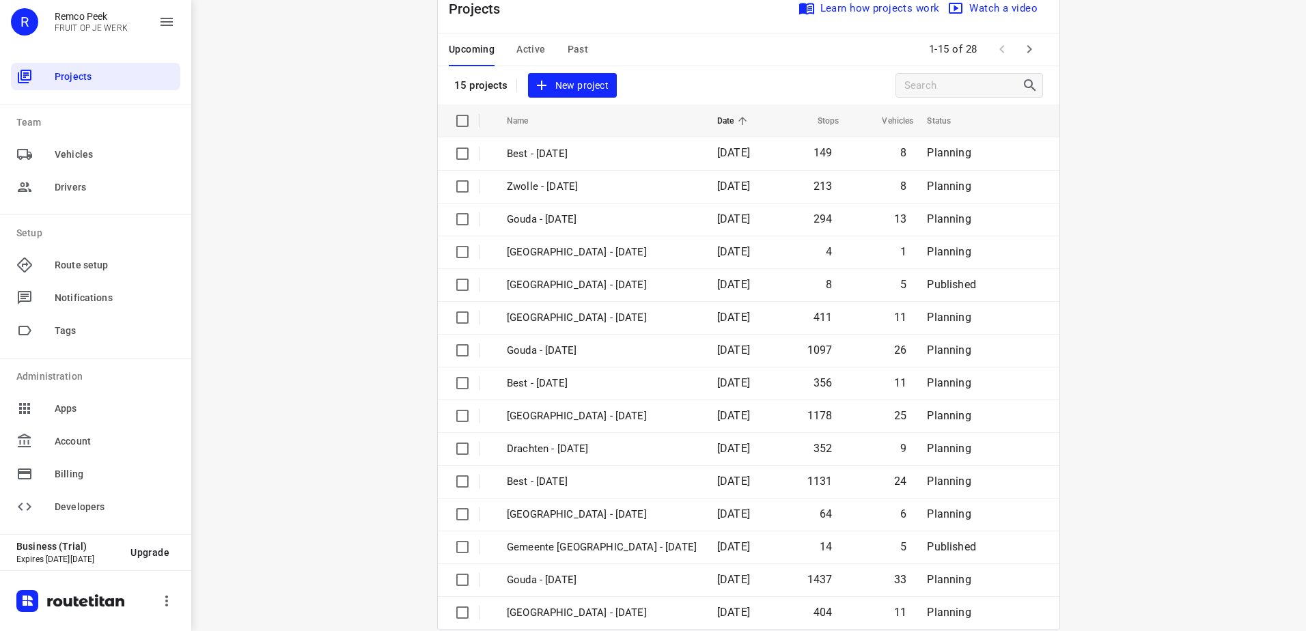
scroll to position [59, 0]
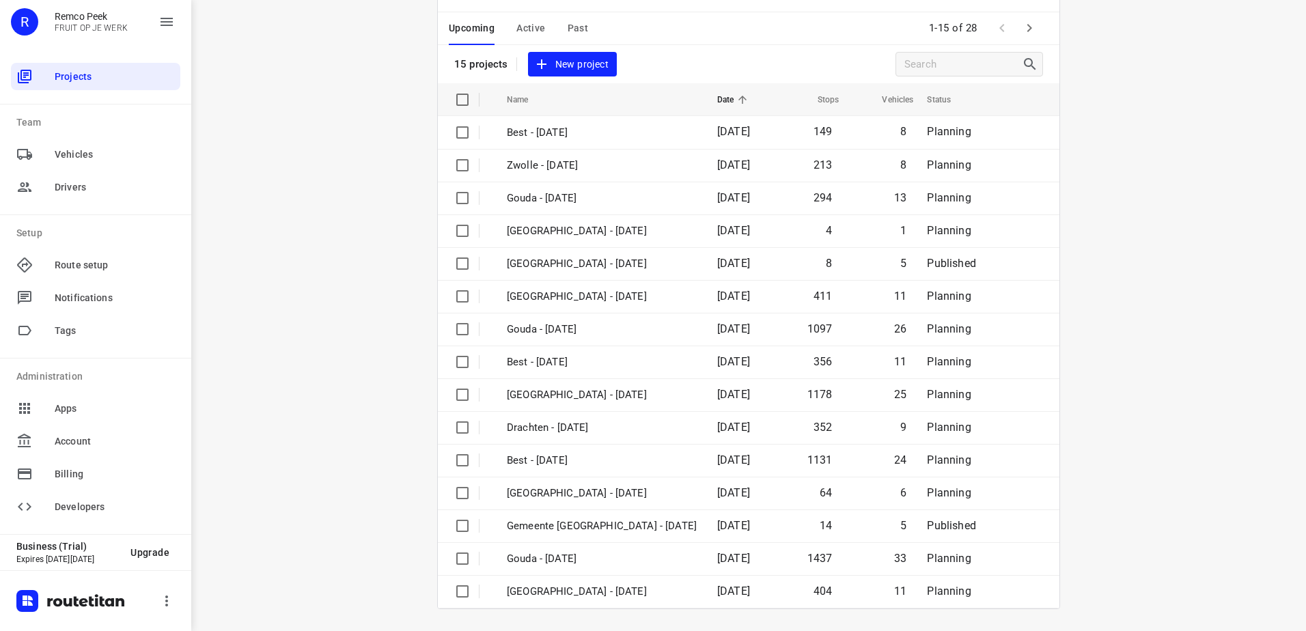
drag, startPoint x: 707, startPoint y: 42, endPoint x: 714, endPoint y: 48, distance: 10.2
click at [707, 42] on div "Upcoming Active Past 1-15 of 28" at bounding box center [749, 28] width 622 height 33
click at [587, 27] on div "Upcoming Active Past" at bounding box center [529, 28] width 161 height 33
click at [570, 23] on span "Past" at bounding box center [578, 28] width 21 height 17
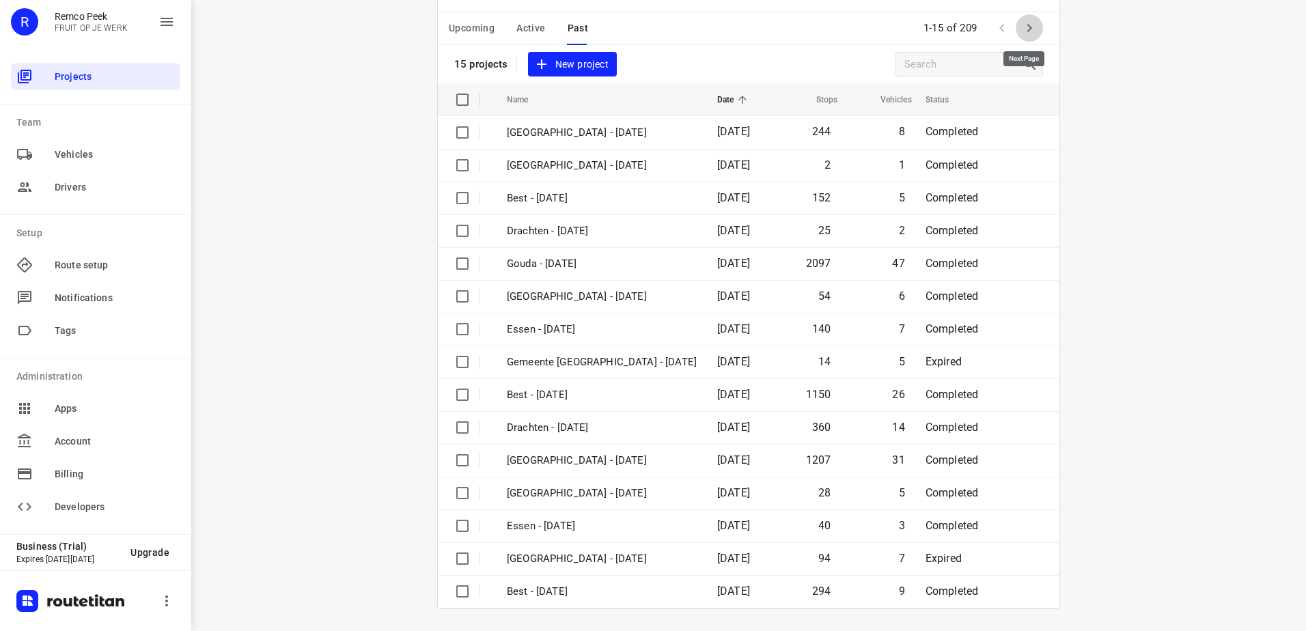
click at [1021, 23] on icon "button" at bounding box center [1029, 28] width 16 height 16
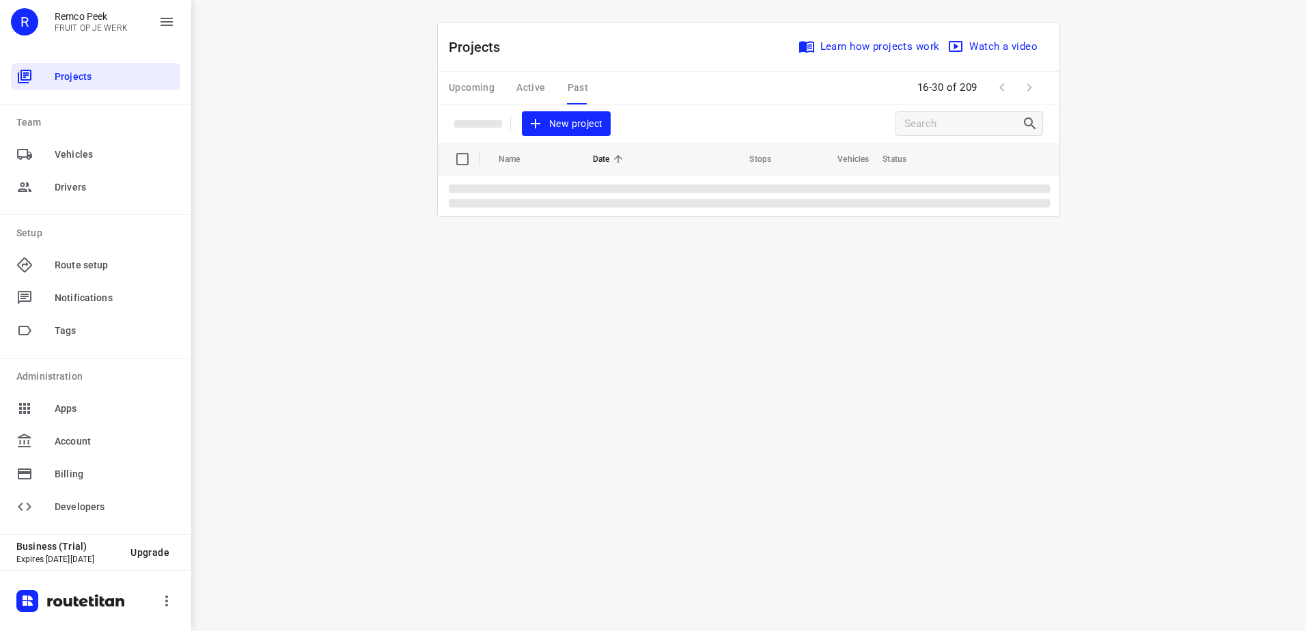
scroll to position [0, 0]
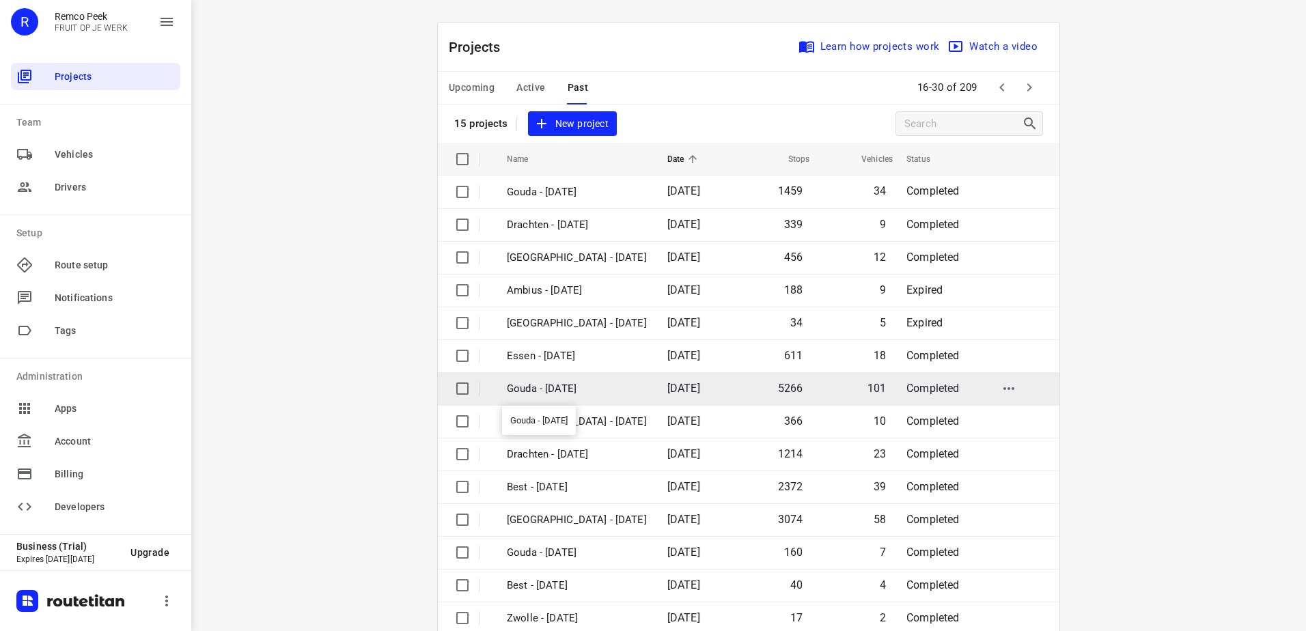
click at [622, 391] on p "Gouda - Monday" at bounding box center [577, 389] width 140 height 16
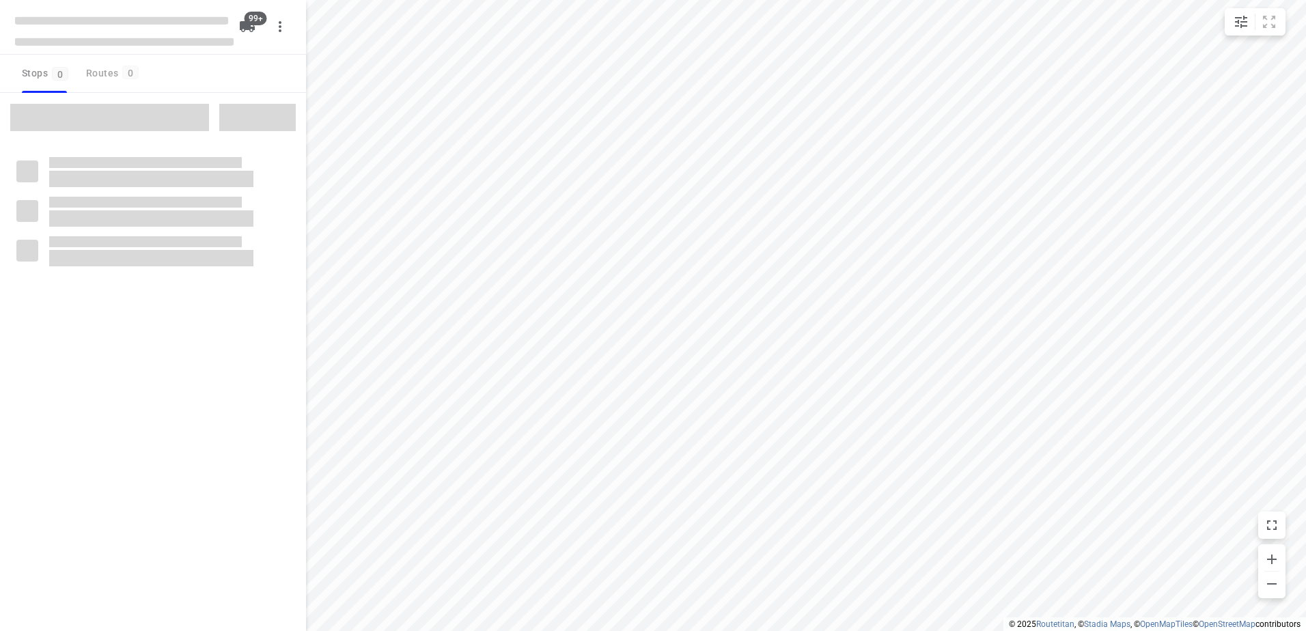
checkbox input "true"
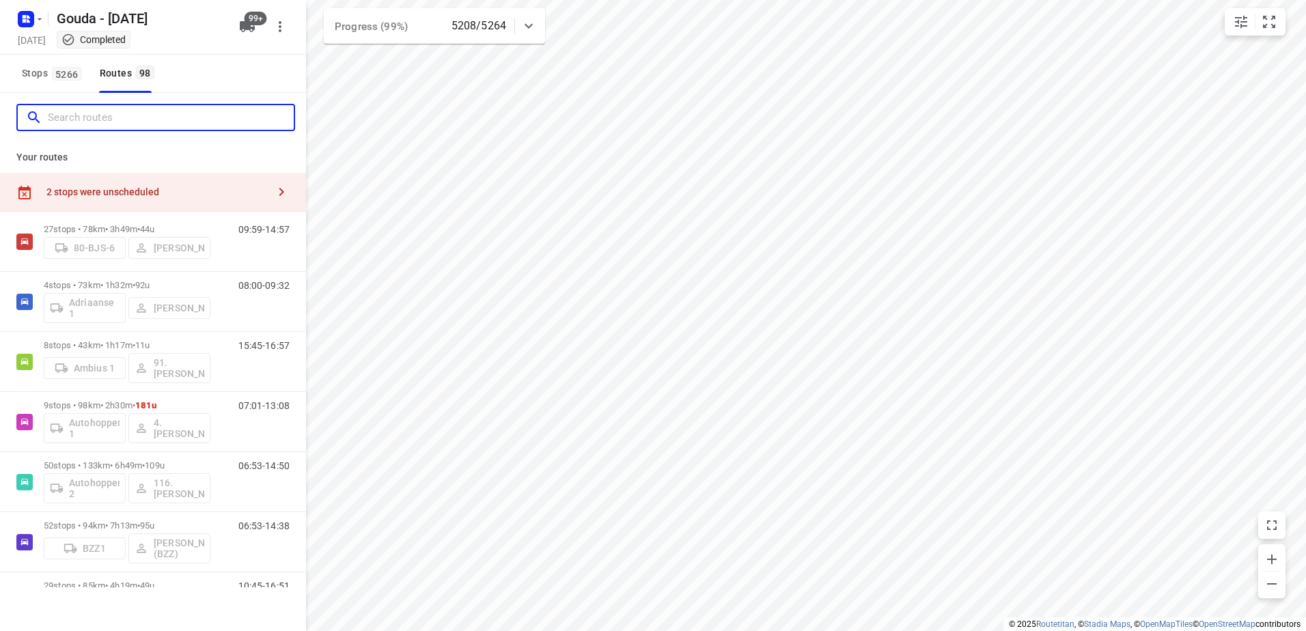
click at [163, 126] on input "Search routes" at bounding box center [171, 117] width 246 height 21
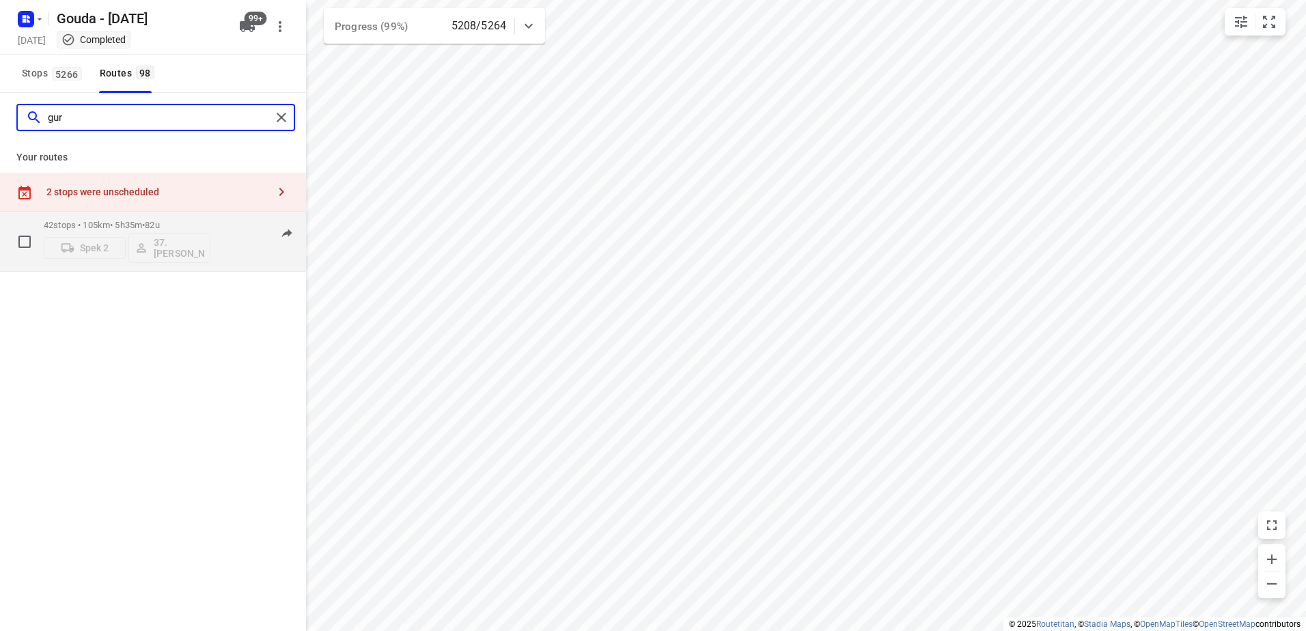
type input "gur"
click at [177, 217] on div "42 stops • 105km • 5h35m • 82u Spek 2 37.Gursel Sonmez" at bounding box center [127, 241] width 167 height 57
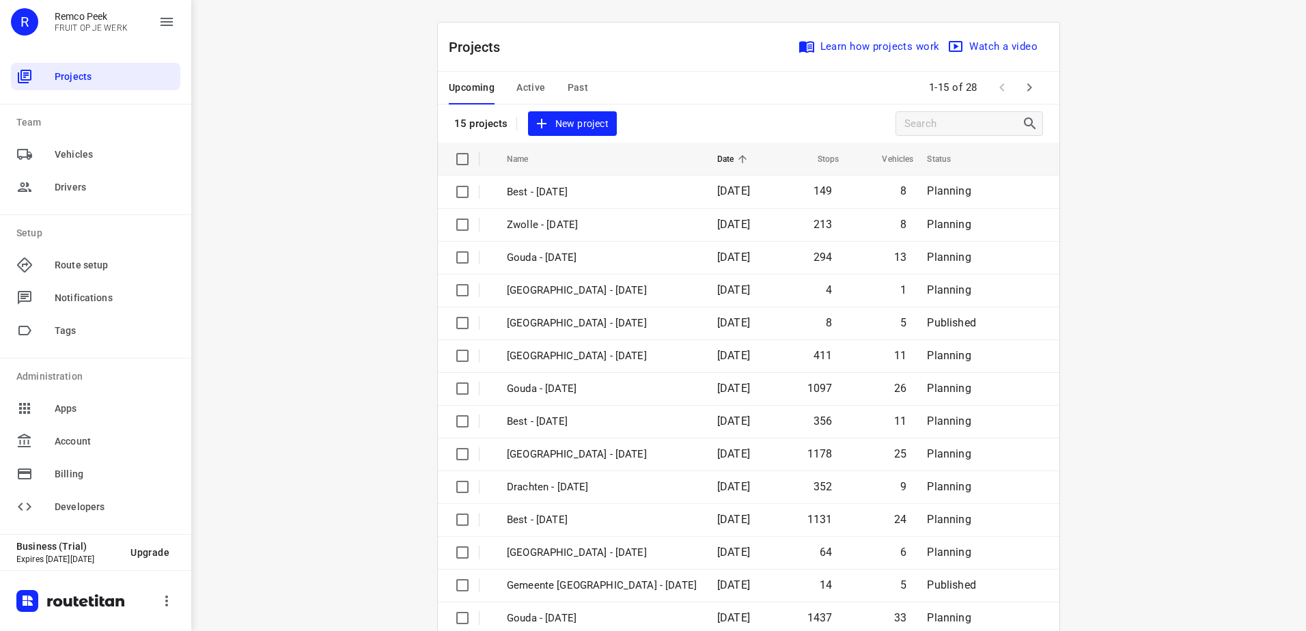
click at [580, 85] on span "Past" at bounding box center [578, 87] width 21 height 17
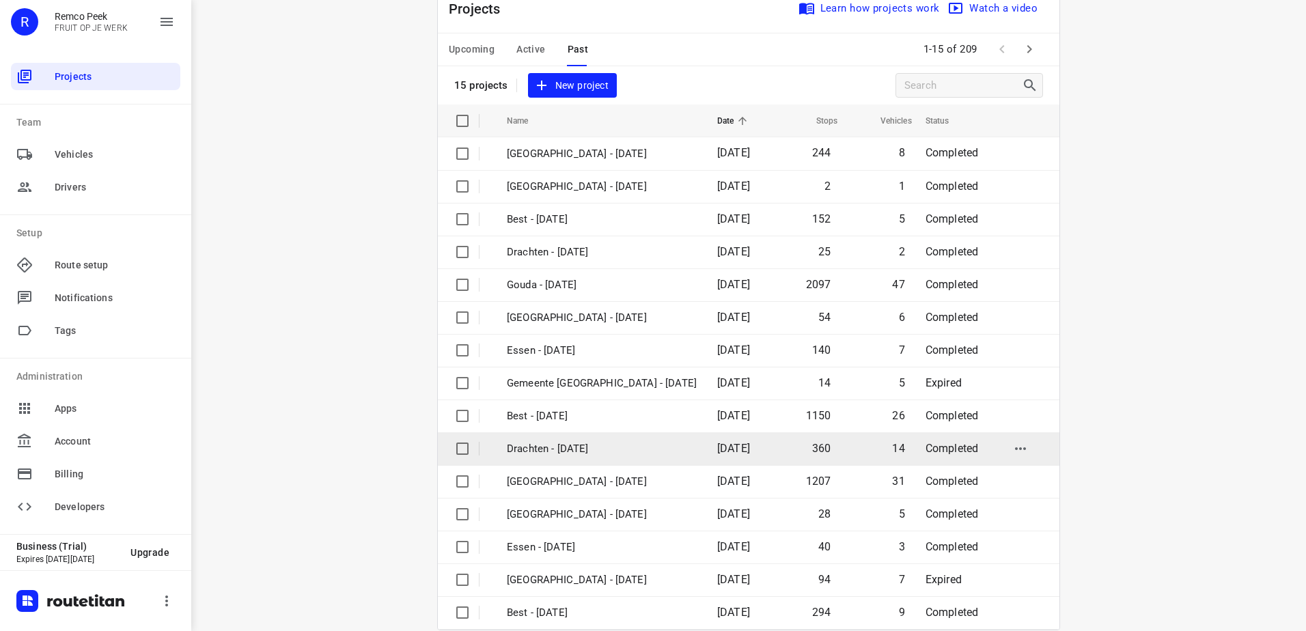
scroll to position [59, 0]
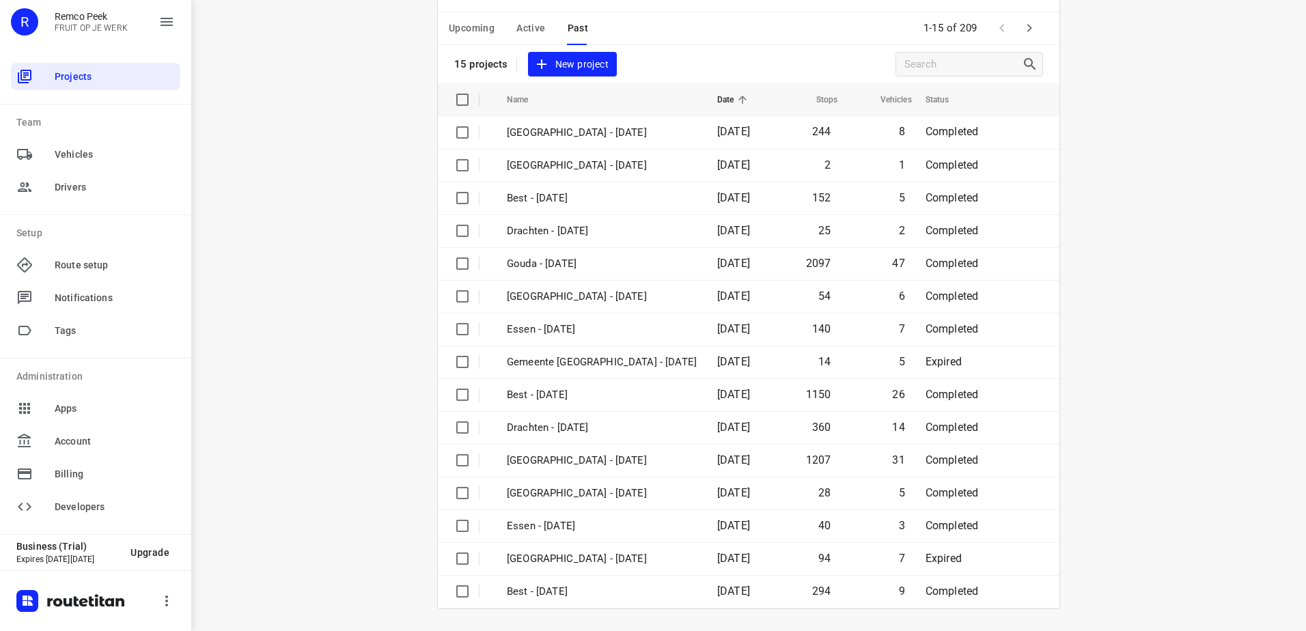
click at [1029, 15] on button "button" at bounding box center [1029, 27] width 27 height 27
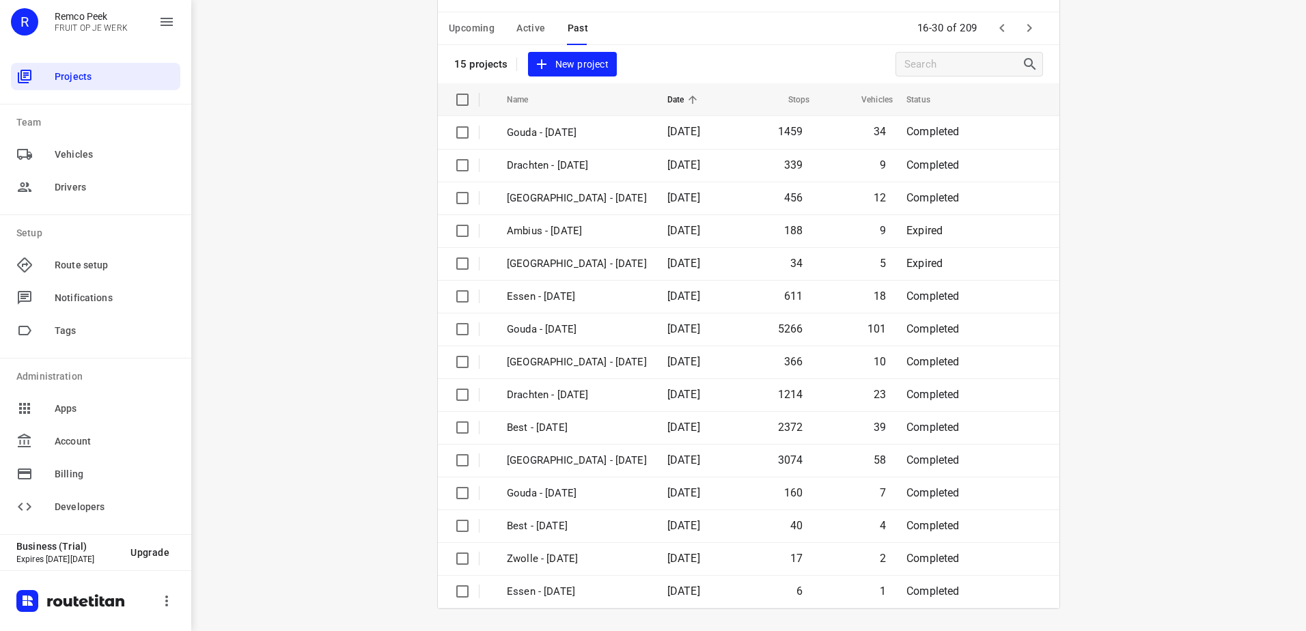
click at [995, 33] on icon "button" at bounding box center [1002, 28] width 16 height 16
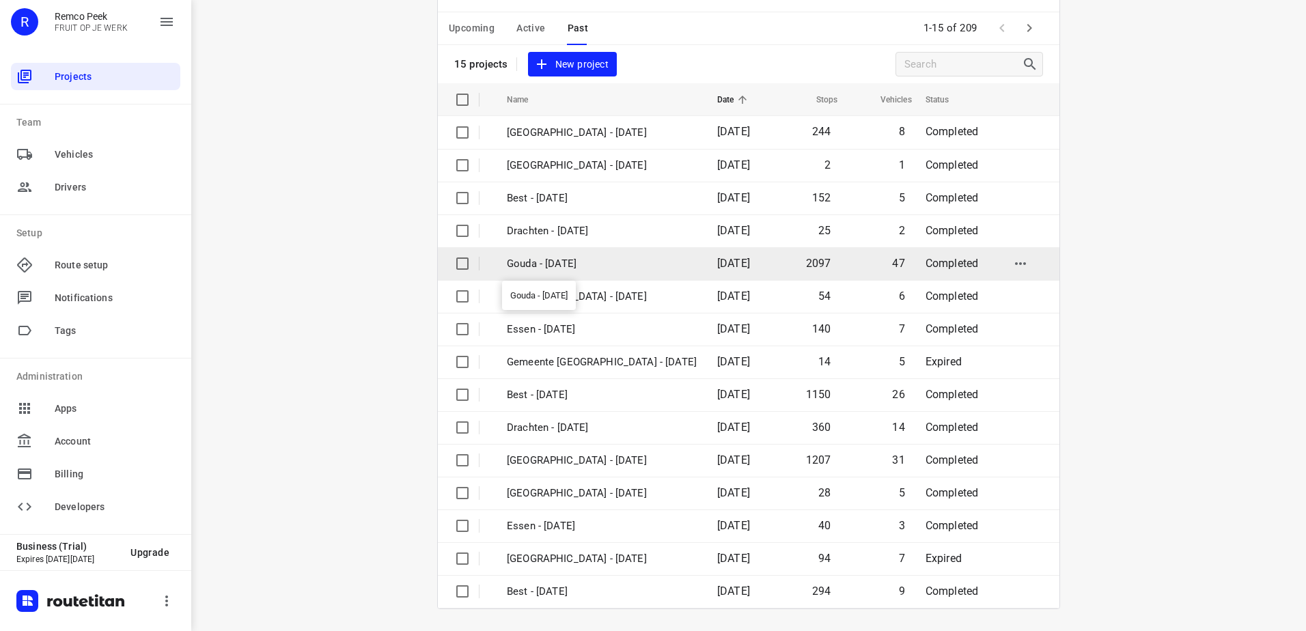
click at [605, 265] on p "Gouda - Wednesday" at bounding box center [602, 264] width 190 height 16
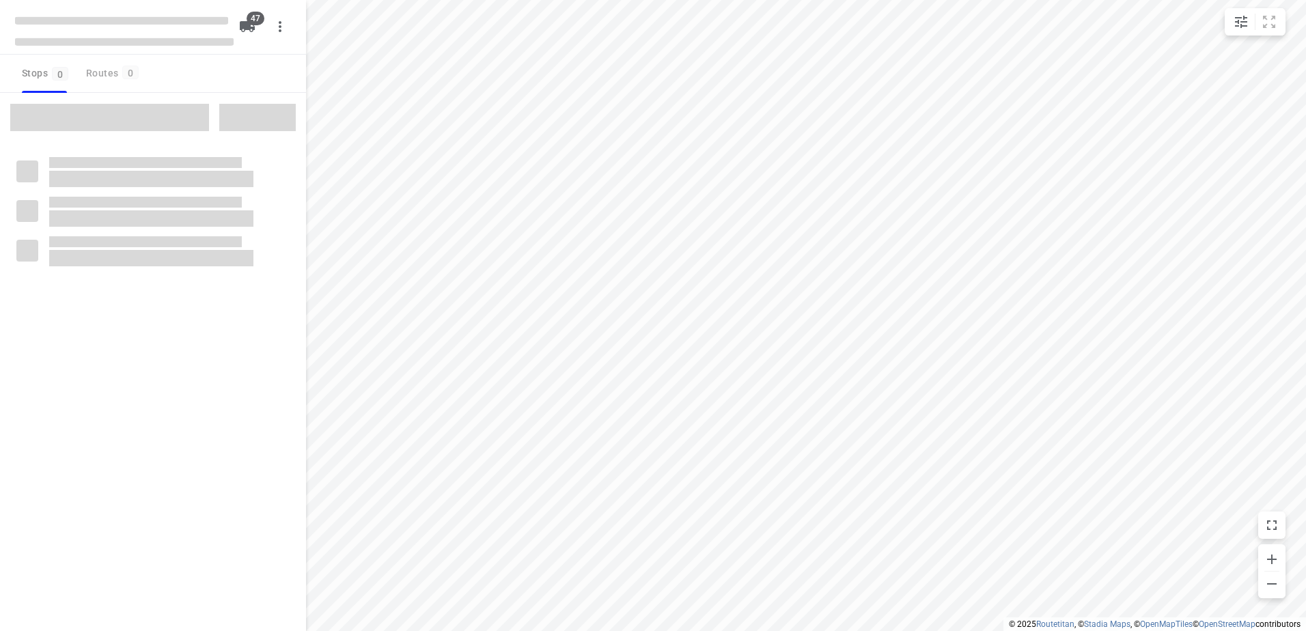
checkbox input "true"
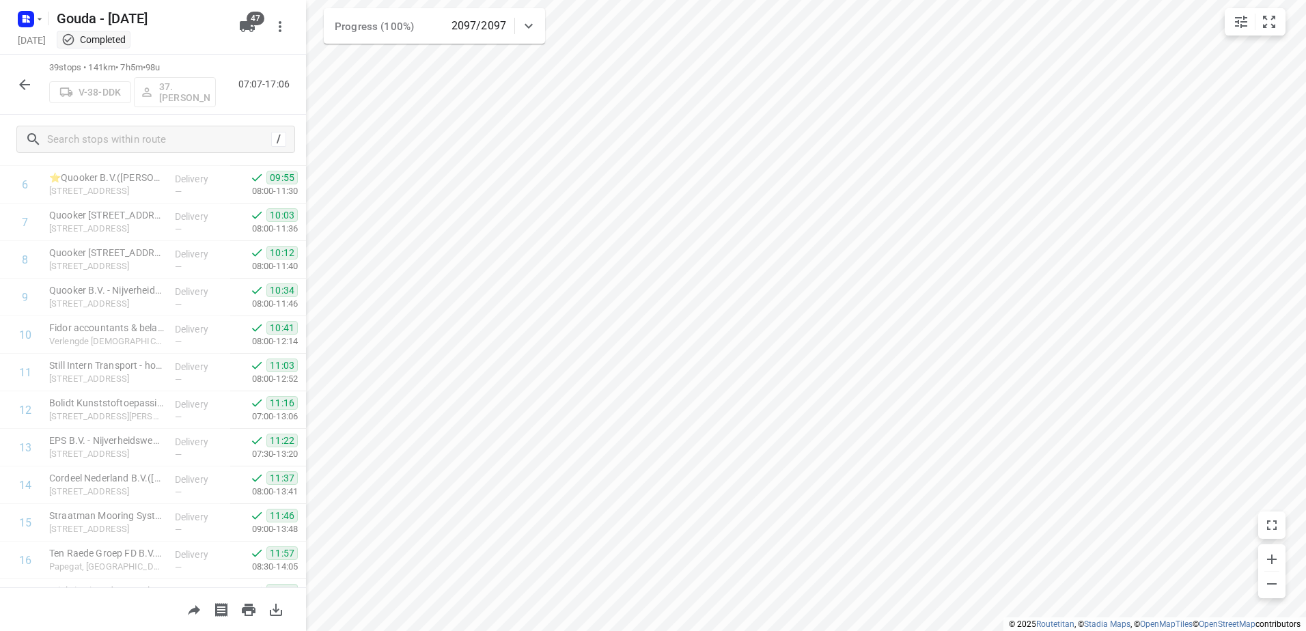
scroll to position [191, 0]
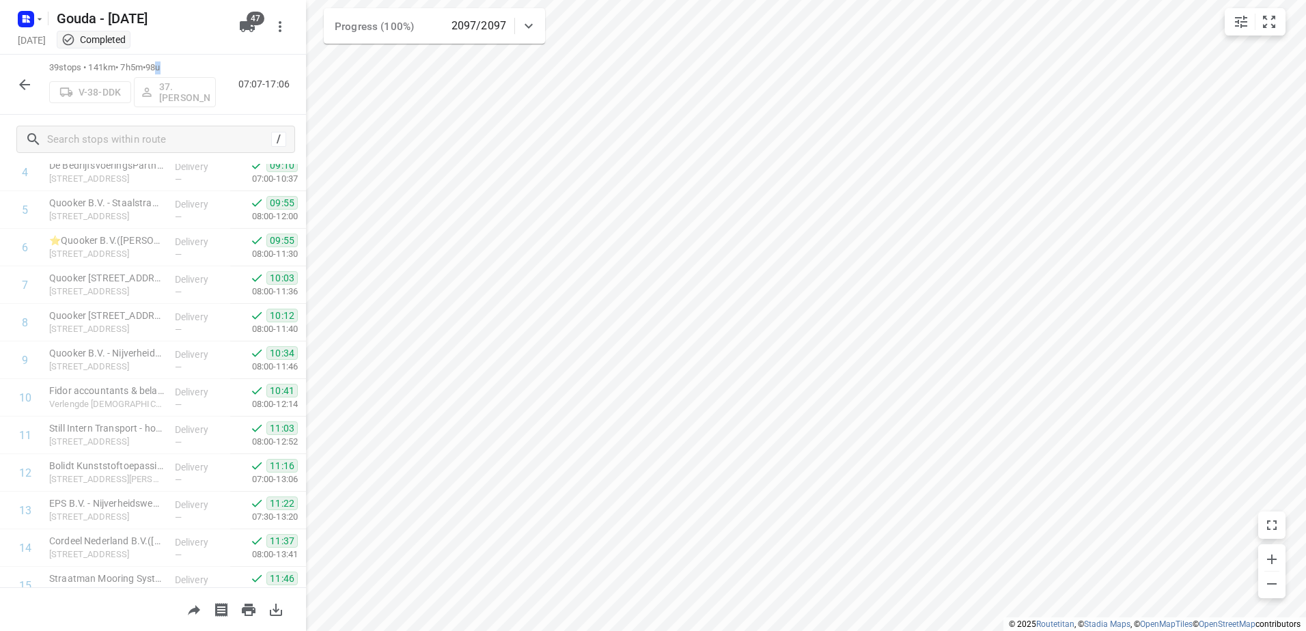
drag, startPoint x: 176, startPoint y: 71, endPoint x: 168, endPoint y: 71, distance: 8.2
click at [168, 71] on p "39 stops • 141km • 7h5m • 98u" at bounding box center [132, 67] width 167 height 13
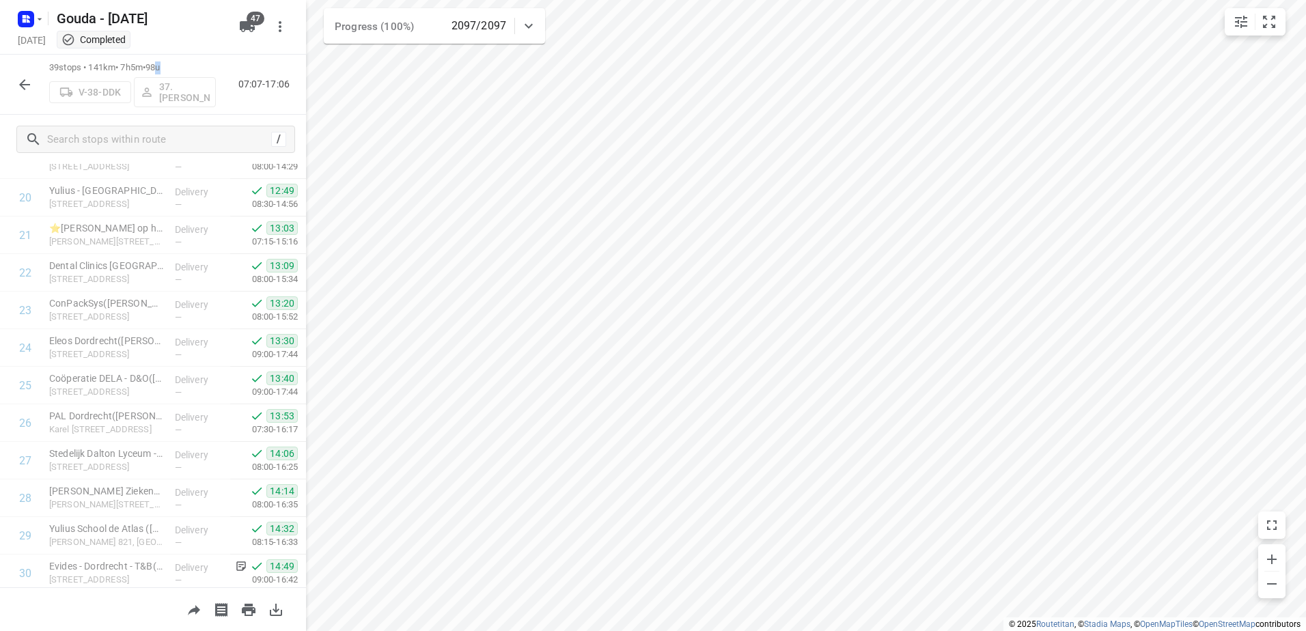
scroll to position [1148, 0]
drag, startPoint x: 290, startPoint y: 84, endPoint x: 278, endPoint y: 84, distance: 12.3
click at [278, 84] on p "07:07-17:06" at bounding box center [266, 84] width 57 height 14
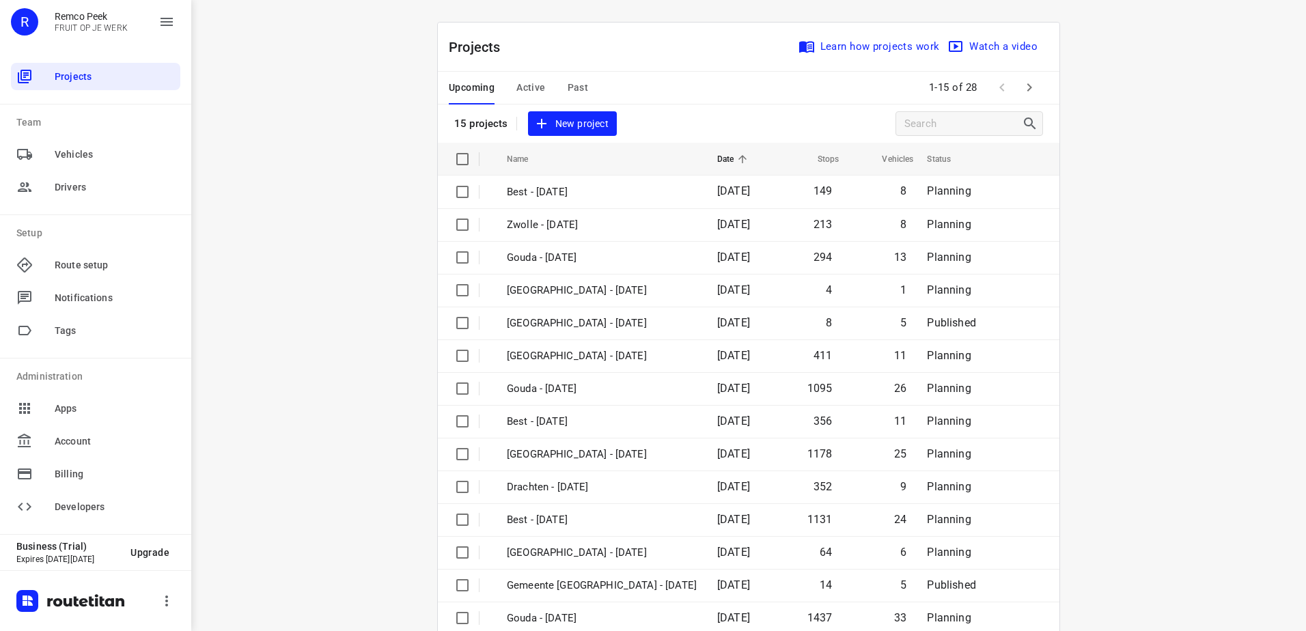
drag, startPoint x: 325, startPoint y: 150, endPoint x: 334, endPoint y: 152, distance: 9.0
click at [325, 150] on div "i © 2025 Routetitan , © Stadia Maps , © OpenMapTiles © OpenStreetMap contributo…" at bounding box center [748, 315] width 1115 height 631
